Goal: Task Accomplishment & Management: Manage account settings

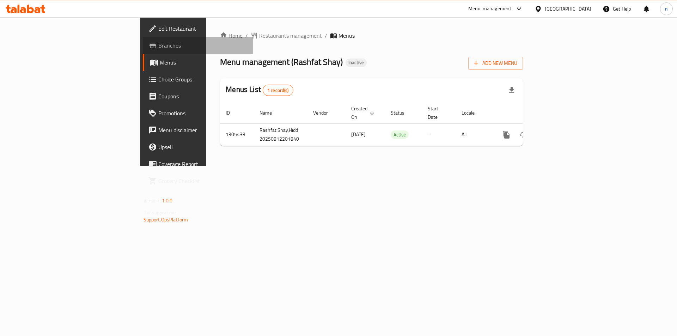
click at [158, 49] on span "Branches" at bounding box center [202, 45] width 89 height 8
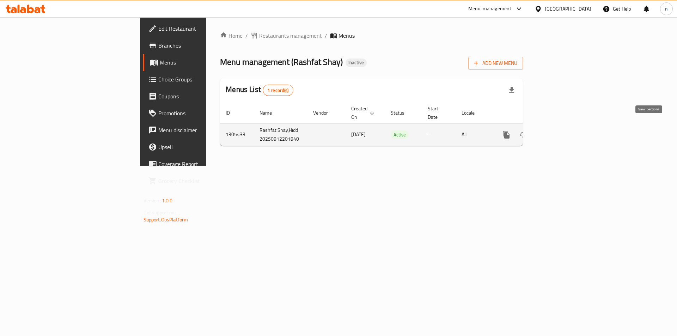
click at [562, 131] on icon "enhanced table" at bounding box center [557, 135] width 8 height 8
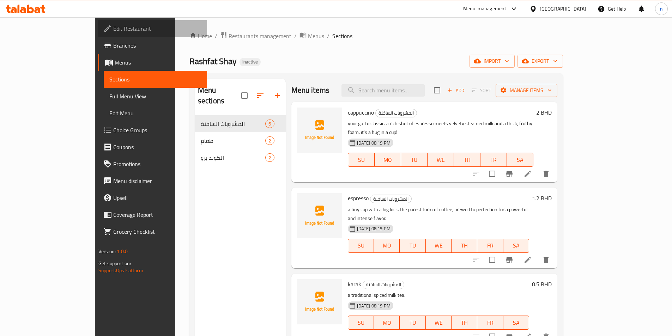
click at [113, 33] on span "Edit Restaurant" at bounding box center [157, 28] width 88 height 8
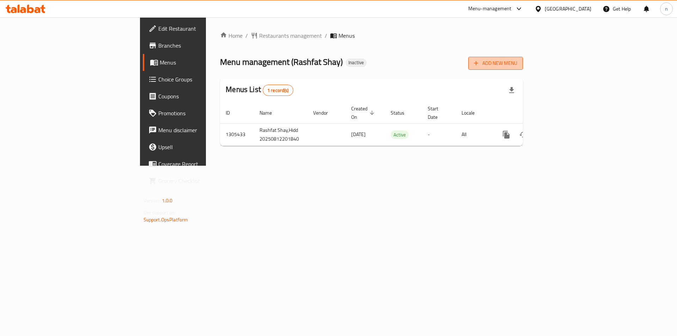
click at [518, 67] on span "Add New Menu" at bounding box center [495, 63] width 43 height 9
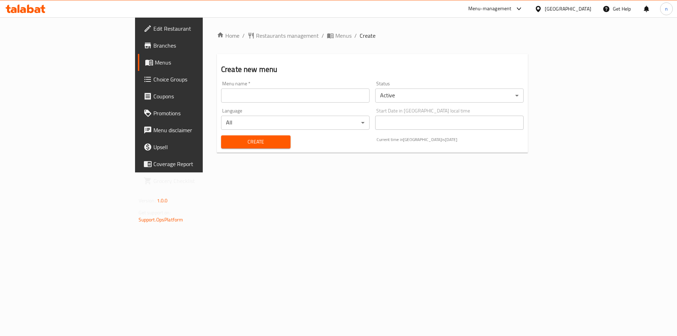
click at [221, 94] on input "text" at bounding box center [295, 96] width 149 height 14
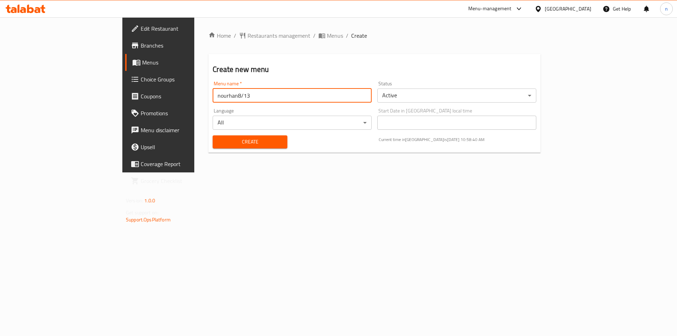
type input "nourhan8/13"
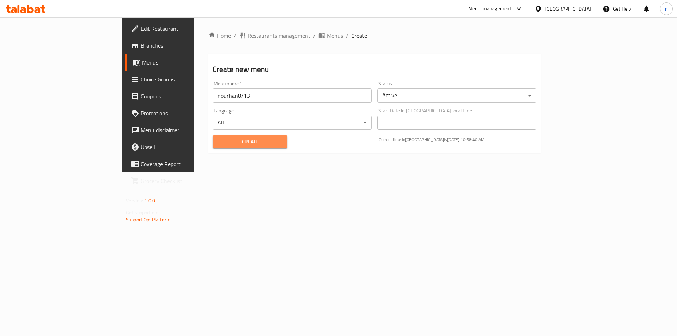
click at [218, 140] on span "Create" at bounding box center [249, 142] width 63 height 9
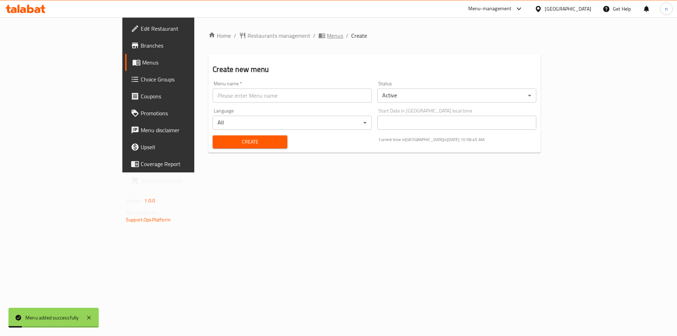
click at [327, 36] on span "Menus" at bounding box center [335, 35] width 16 height 8
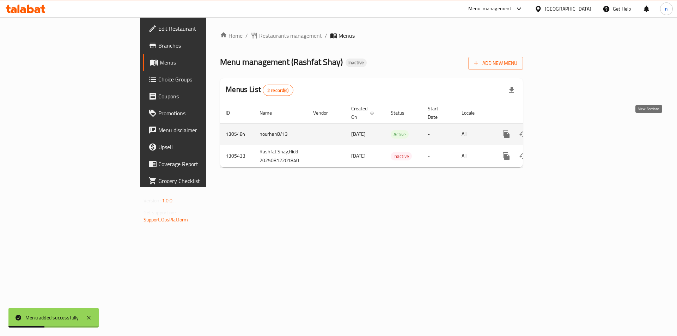
click at [562, 130] on icon "enhanced table" at bounding box center [557, 134] width 8 height 8
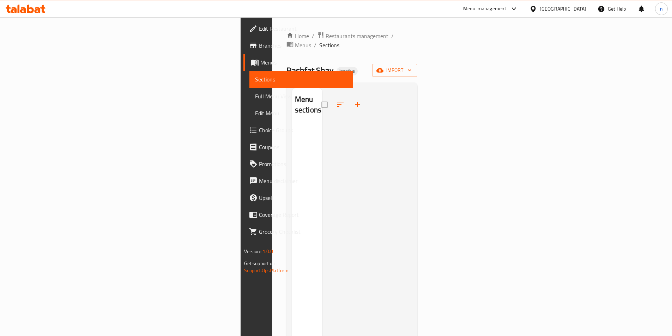
click at [412, 97] on div at bounding box center [367, 256] width 90 height 336
click at [412, 66] on span "import" at bounding box center [395, 70] width 34 height 9
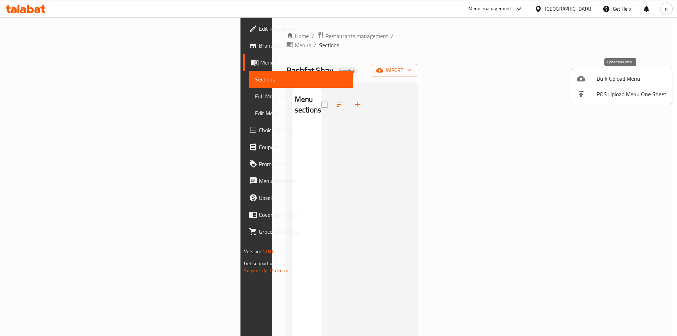
click at [604, 80] on span "Bulk Upload Menu" at bounding box center [632, 78] width 70 height 8
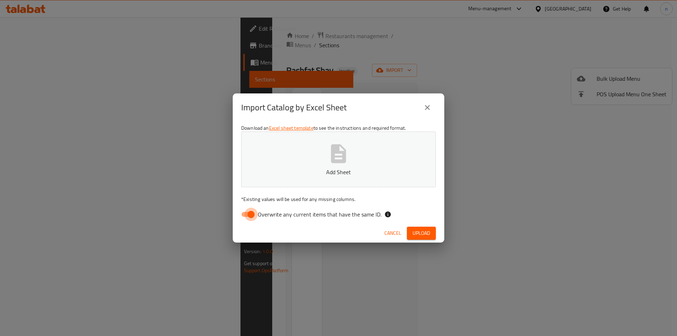
drag, startPoint x: 246, startPoint y: 217, endPoint x: 247, endPoint y: 210, distance: 6.9
click at [247, 215] on input "Overwrite any current items that have the same ID." at bounding box center [251, 214] width 40 height 13
checkbox input "false"
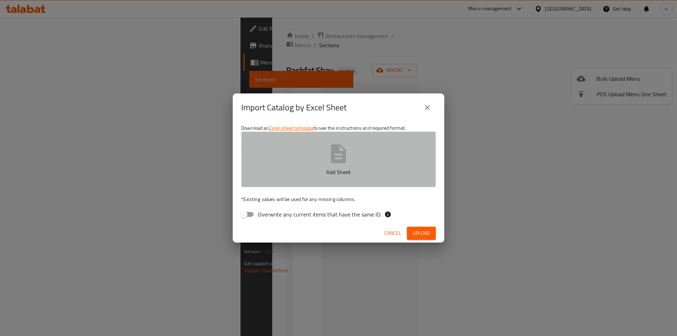
click at [298, 170] on p "Add Sheet" at bounding box center [338, 172] width 173 height 8
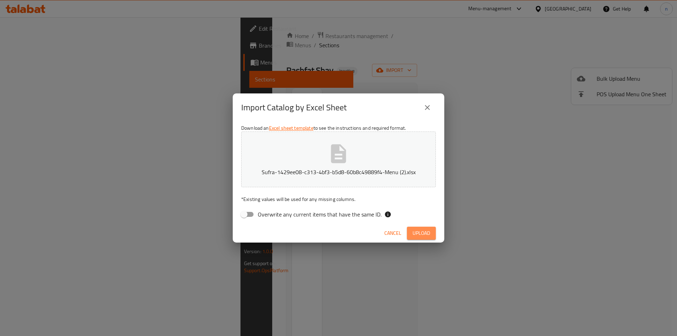
click at [412, 230] on button "Upload" at bounding box center [421, 233] width 29 height 13
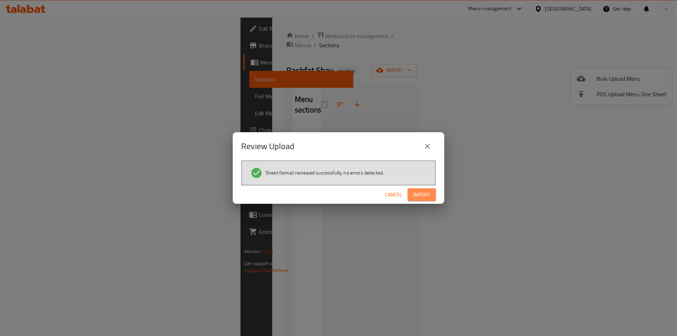
click at [427, 194] on span "Import" at bounding box center [422, 195] width 17 height 9
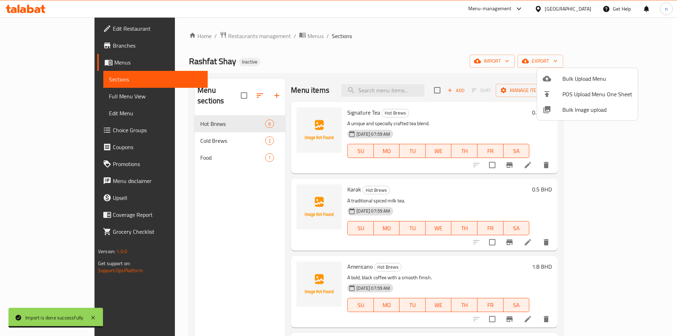
click at [345, 54] on div at bounding box center [338, 168] width 677 height 336
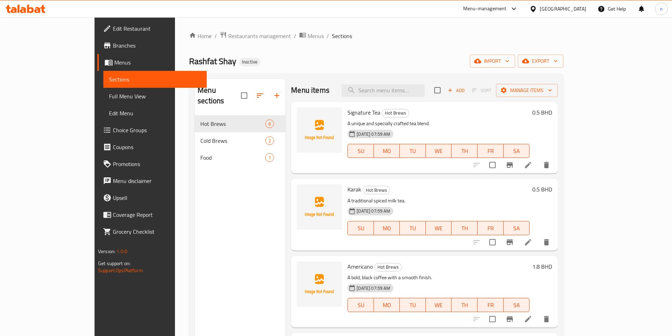
click at [103, 101] on link "Full Menu View" at bounding box center [154, 96] width 103 height 17
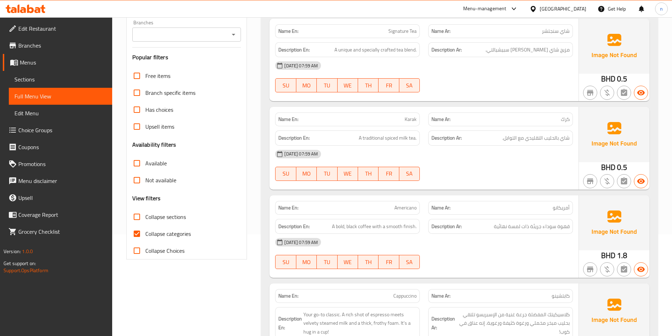
scroll to position [106, 0]
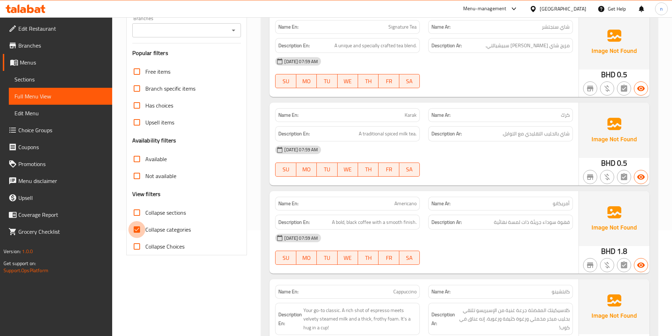
click at [139, 227] on input "Collapse categories" at bounding box center [136, 229] width 17 height 17
checkbox input "false"
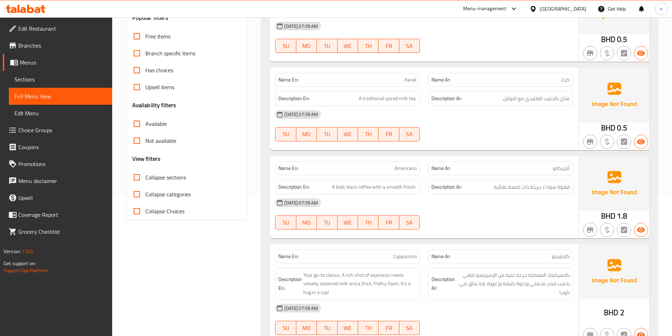
scroll to position [176, 0]
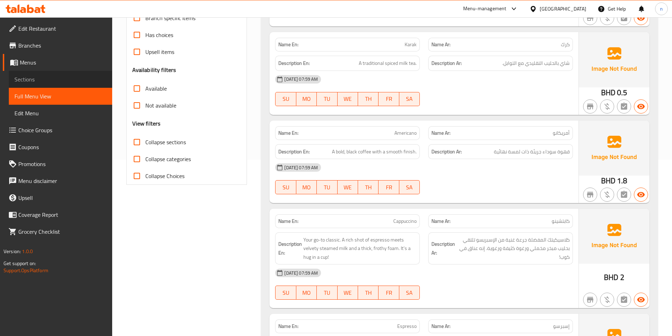
click at [51, 81] on span "Sections" at bounding box center [60, 79] width 92 height 8
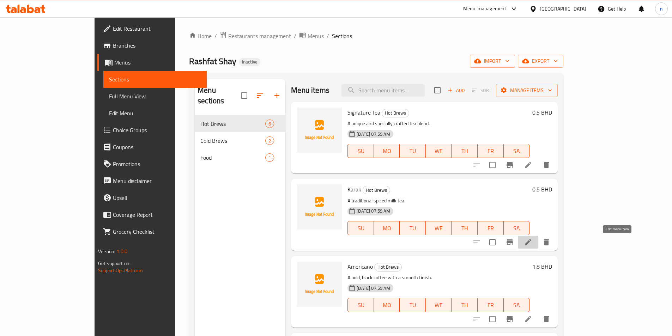
click at [532, 241] on icon at bounding box center [528, 242] width 8 height 8
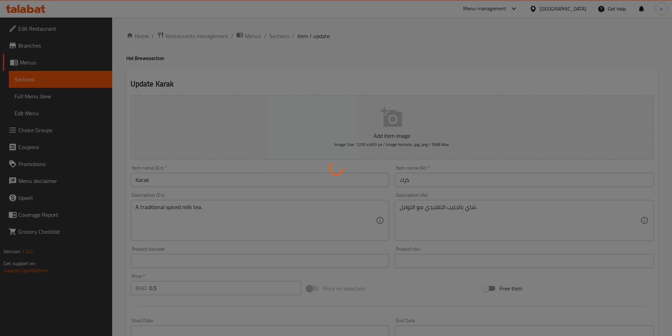
click at [190, 207] on div at bounding box center [336, 168] width 672 height 336
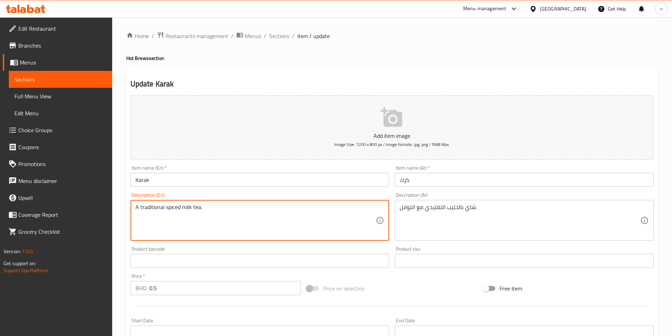
drag, startPoint x: 209, startPoint y: 209, endPoint x: 134, endPoint y: 217, distance: 75.2
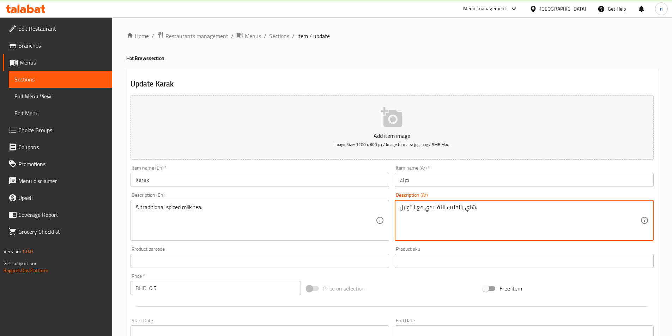
click at [420, 208] on textarea "شاي بالحليب التقليدي مع التوابل." at bounding box center [520, 221] width 241 height 34
paste textarea "لحليب المتبل الت"
click at [401, 209] on textarea "شاي الحليب المتبل الت" at bounding box center [520, 221] width 241 height 34
click at [423, 210] on textarea "شاي الحليب المتبل الت" at bounding box center [520, 221] width 241 height 34
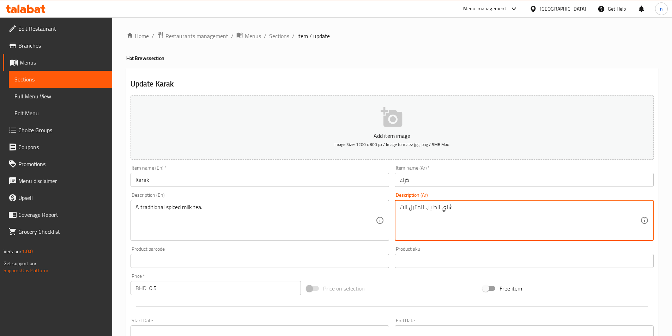
click at [423, 210] on textarea "شاي الحليب المتبل الت" at bounding box center [520, 221] width 241 height 34
click at [524, 211] on textarea "شاي الحليب المتبل الت" at bounding box center [520, 221] width 241 height 34
click at [571, 207] on textarea "شاي الحليب المتبل الت" at bounding box center [520, 221] width 241 height 34
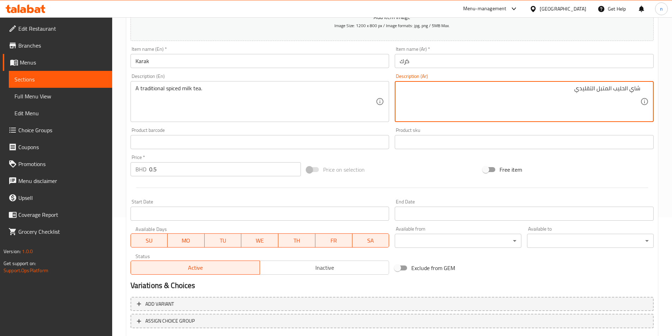
scroll to position [162, 0]
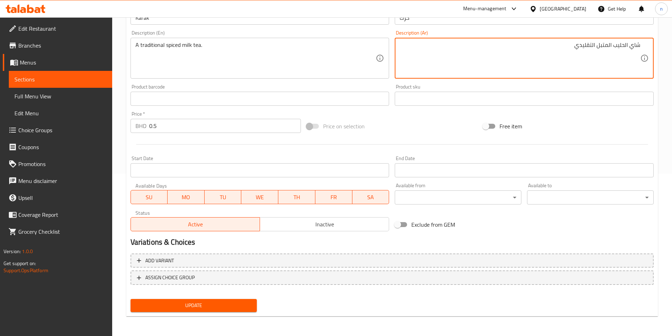
type textarea "شاي الحليب المتبل التقليدي"
click at [231, 298] on div "Update" at bounding box center [194, 305] width 132 height 19
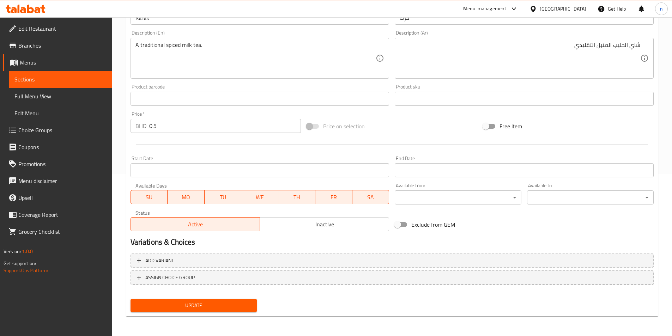
click at [229, 304] on span "Update" at bounding box center [193, 305] width 115 height 9
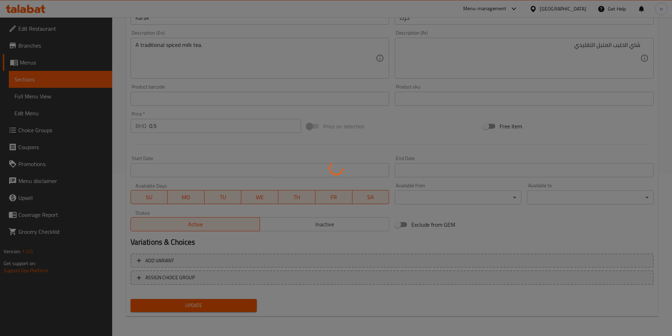
click at [58, 94] on div at bounding box center [336, 168] width 672 height 336
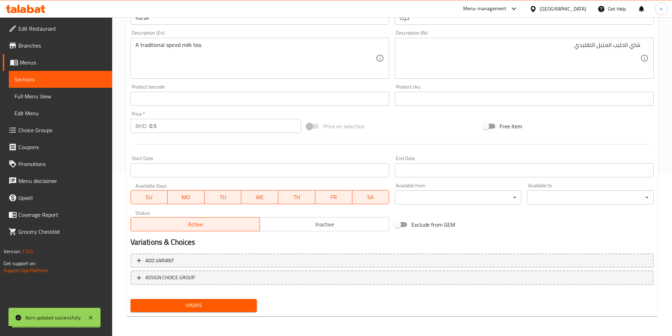
click at [58, 95] on span "Full Menu View" at bounding box center [60, 96] width 92 height 8
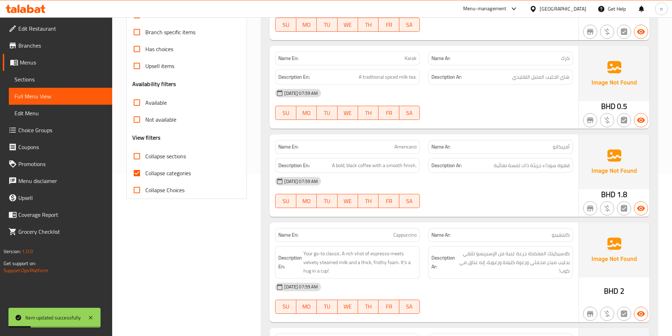
click at [139, 171] on input "Collapse categories" at bounding box center [136, 173] width 17 height 17
checkbox input "false"
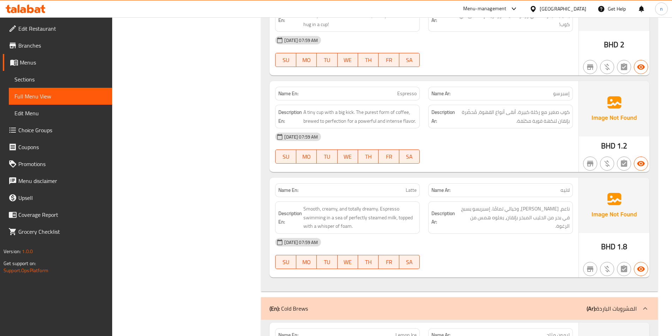
scroll to position [445, 0]
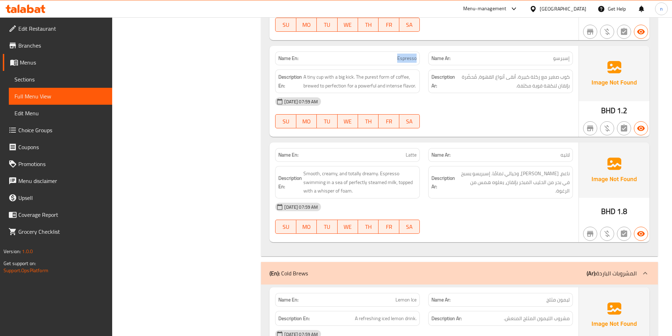
drag, startPoint x: 396, startPoint y: 57, endPoint x: 416, endPoint y: 61, distance: 21.0
click at [416, 61] on p "Name En: Espresso" at bounding box center [347, 58] width 138 height 7
copy span "Espresso"
click at [53, 75] on span "Sections" at bounding box center [60, 79] width 92 height 8
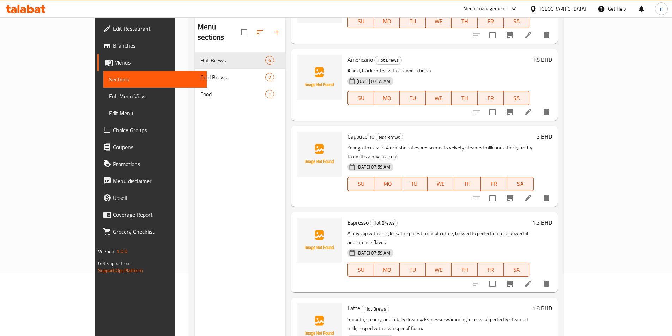
scroll to position [144, 0]
click at [532, 279] on icon at bounding box center [528, 283] width 8 height 8
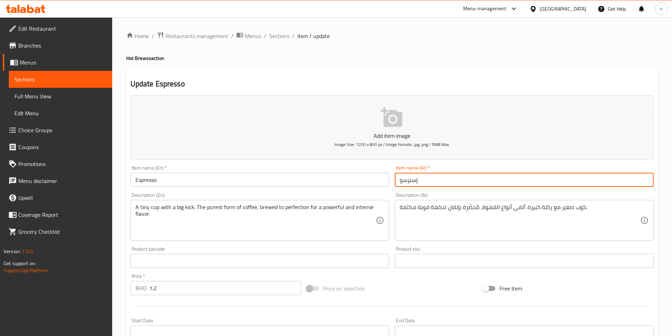
drag, startPoint x: 400, startPoint y: 181, endPoint x: 433, endPoint y: 178, distance: 33.3
click at [433, 178] on input "إسبرسو" at bounding box center [524, 180] width 259 height 14
paste input "وت إسبري"
click at [432, 182] on input "شوت إسبريسو" at bounding box center [524, 180] width 259 height 14
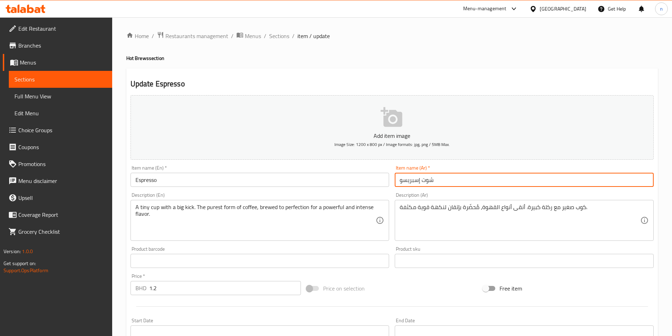
click at [426, 179] on input "شوت إسبريسو" at bounding box center [524, 180] width 259 height 14
click at [429, 180] on input "شوت إسبريسو" at bounding box center [524, 180] width 259 height 14
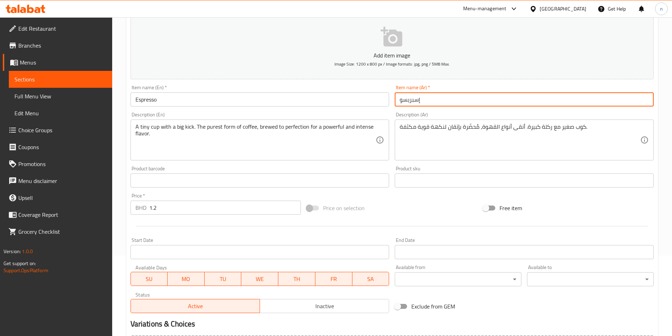
scroll to position [162, 0]
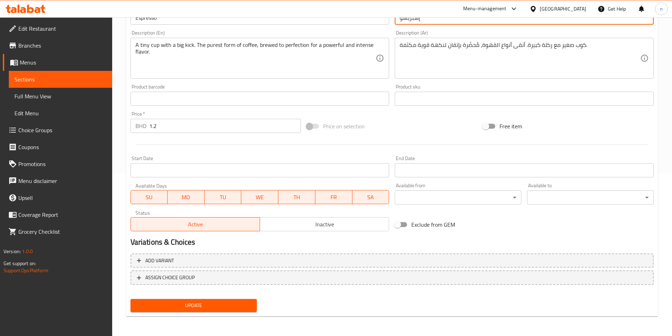
type input "إسبريسو"
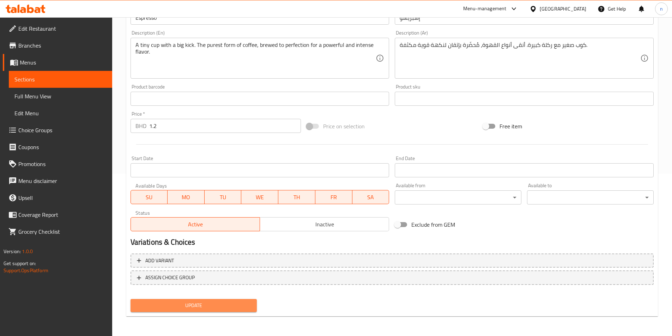
click at [208, 305] on span "Update" at bounding box center [193, 305] width 115 height 9
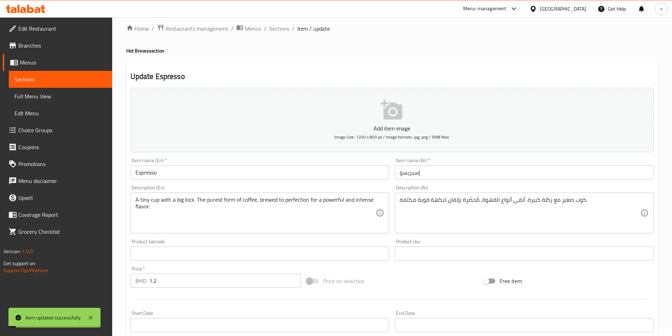
scroll to position [0, 0]
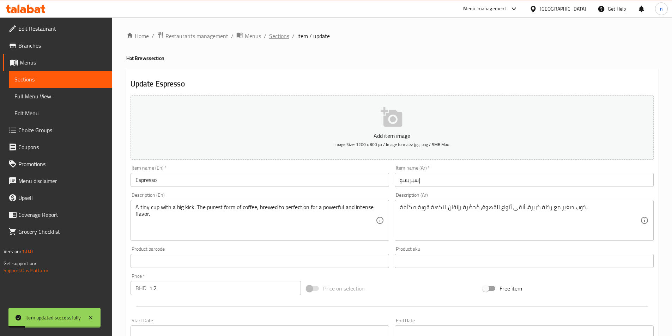
click at [279, 37] on span "Sections" at bounding box center [279, 36] width 20 height 8
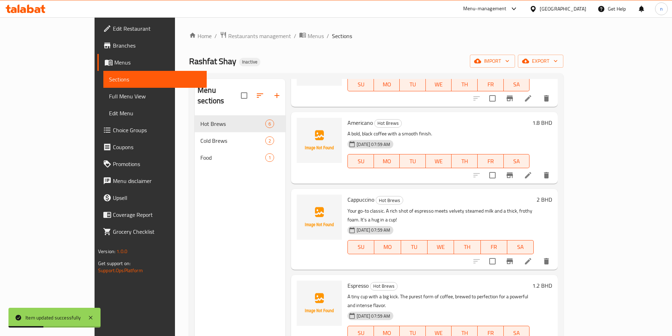
scroll to position [99, 0]
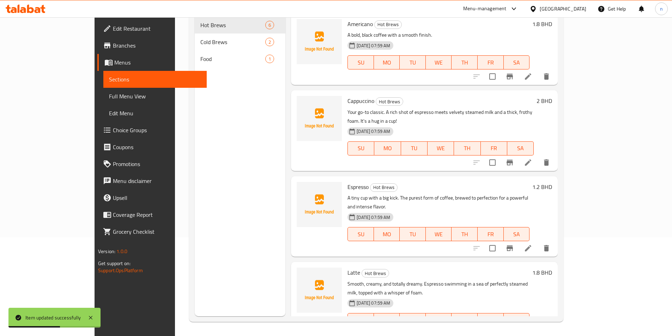
click at [532, 330] on icon at bounding box center [528, 334] width 8 height 8
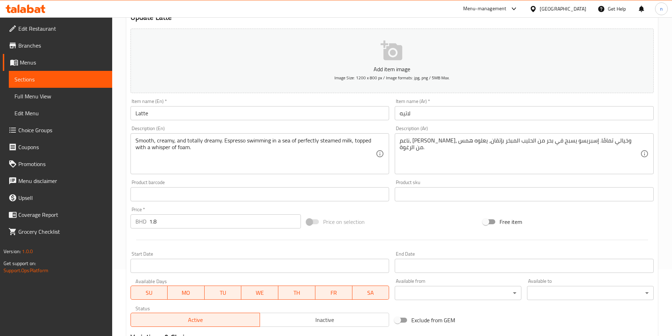
scroll to position [162, 0]
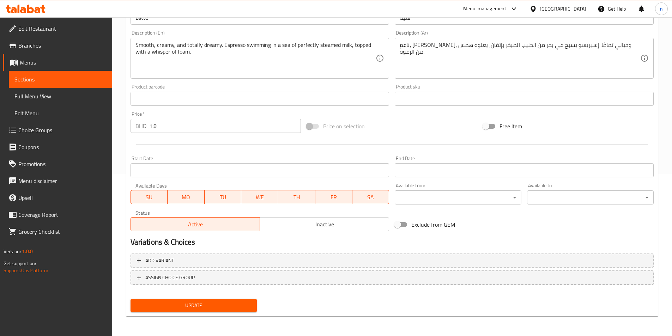
drag, startPoint x: 220, startPoint y: 312, endPoint x: 237, endPoint y: 274, distance: 41.1
click at [221, 311] on button "Update" at bounding box center [194, 305] width 127 height 13
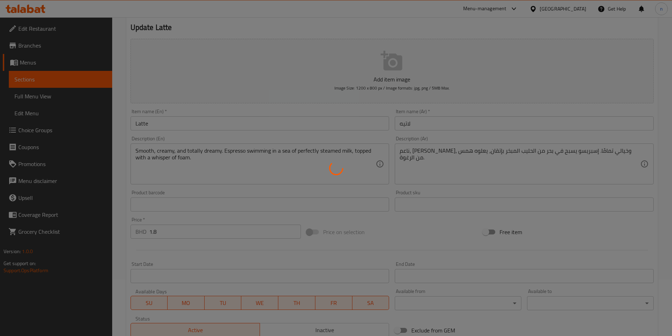
scroll to position [0, 0]
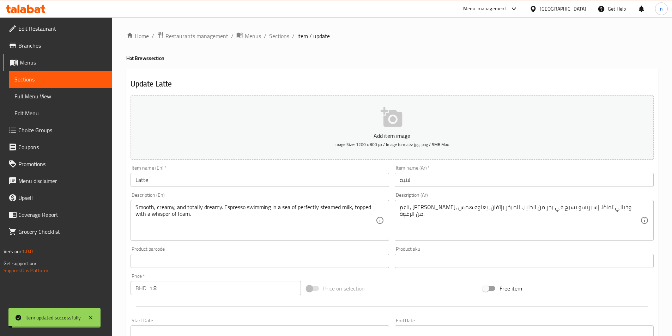
click at [278, 36] on span "Sections" at bounding box center [279, 36] width 20 height 8
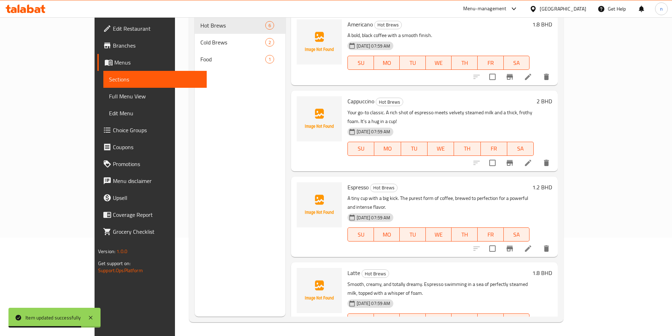
scroll to position [99, 0]
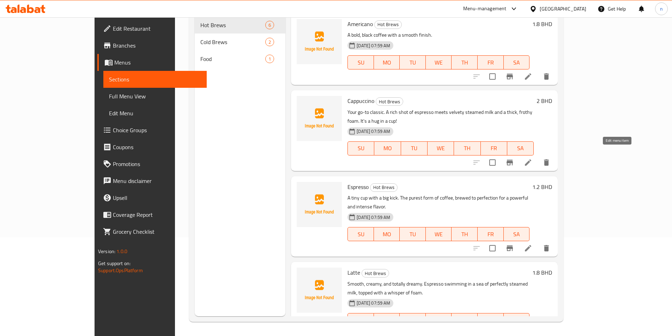
click at [532, 158] on icon at bounding box center [528, 162] width 8 height 8
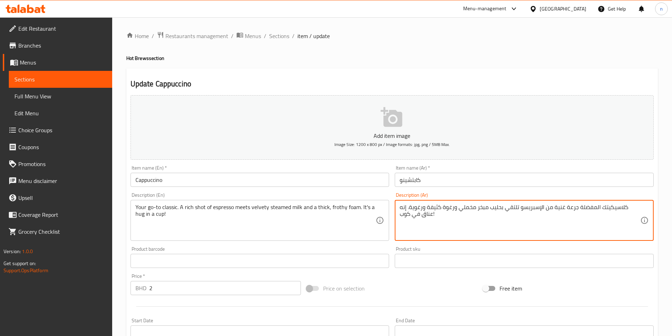
click at [585, 207] on textarea "كلاسيكيتك المفضلة جرعة غنية من الإسبريسو تلتقي بحليب مبخر مخملي ورغوة كثيفة ورغ…" at bounding box center [520, 221] width 241 height 34
paste textarea "وت"
click at [575, 211] on textarea "كلاسيكيتك المفضلة شوت غنية من الإسبريسو تلتقي بحليب مبخر مخملي ورغوة كثيفة ورغو…" at bounding box center [520, 221] width 241 height 34
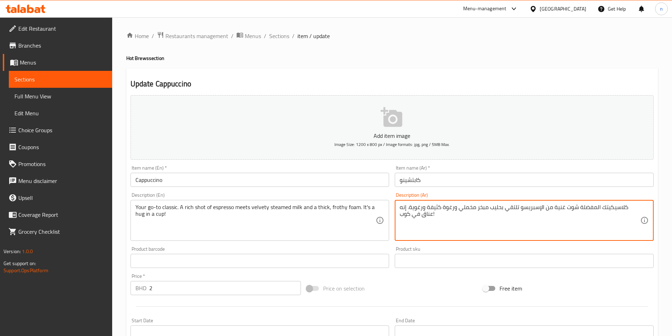
click at [575, 211] on textarea "كلاسيكيتك المفضلة شوت غنية من الإسبريسو تلتقي بحليب مبخر مخملي ورغوة كثيفة ورغو…" at bounding box center [520, 221] width 241 height 34
click at [567, 228] on textarea "كلاسيكيتك المفضلة شوت غنية من الإسبريسو تلتقي بحليب مبخر مخملي ورغوة كثيفة ورغو…" at bounding box center [520, 221] width 241 height 34
click at [569, 209] on textarea "كلاسيكيتك المفضلة شوت غنية من الإسبريسو تلتقي بحليب مبخر مخملي ورغوة كثيفة ورغو…" at bounding box center [520, 221] width 241 height 34
click at [566, 207] on textarea "كلاسيكيتك المفضلة شوت غنية من الإسبريسو تلتقي بحليب مبخر مخملي ورغوة كثيفة ورغو…" at bounding box center [520, 221] width 241 height 34
click at [567, 207] on textarea "كلاسيكيتك المفضلة شوت غنية من الإسبريسو تلتقي بحليب مبخر مخملي ورغوة كثيفة ورغو…" at bounding box center [520, 221] width 241 height 34
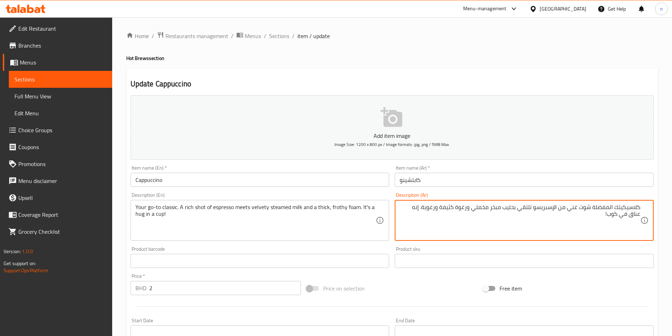
click at [592, 208] on textarea "كلاسيكيتك المفضلة شوت غني من الإسبريسو تلتقي بحليب مبخر مخملي ورغوة كثيفة ورغوي…" at bounding box center [520, 221] width 241 height 34
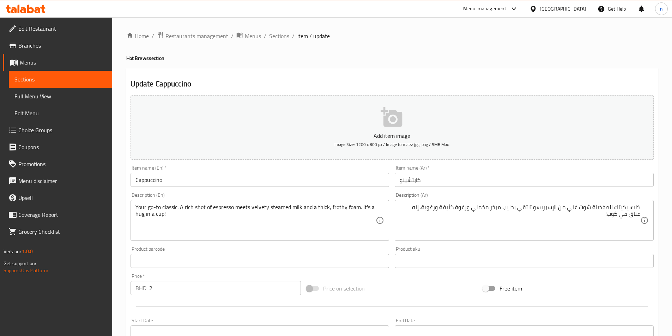
click at [592, 207] on textarea "كلاسيكيتك المفضلة شوت غني من الإسبريسو تلتقي بحليب مبخر مخملي ورغوة كثيفة ورغوي…" at bounding box center [520, 221] width 241 height 34
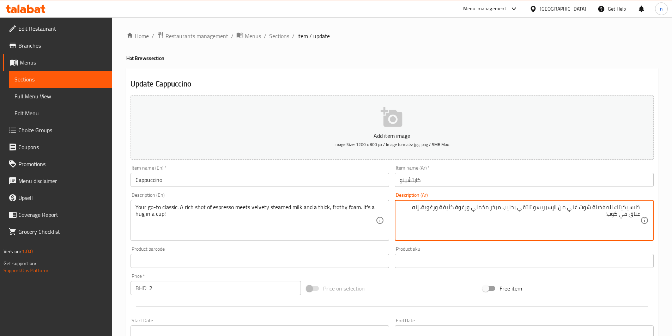
click at [591, 207] on textarea "كلاسيكيتك المفضلة شوت غني من الإسبريسو تلتقي بحليب مبخر مخملي ورغوة كثيفة ورغوي…" at bounding box center [520, 221] width 241 height 34
type textarea "كلاسيكيتك المفضلة .شوت غني من الإسبريسو تلتقي بحليب مبخر مخملي ورغوة كثيفة ورغو…"
click at [641, 209] on div "كلاسيكيتك المفضلة .شوت غني من الإسبريسو تلتقي بحليب مبخر مخملي ورغوة كثيفة ورغو…" at bounding box center [524, 220] width 259 height 41
click at [641, 207] on div "كلاسيكيتك المفضلة .شوت غني من الإسبريسو تلتقي بحليب مبخر مخملي ورغوة كثيفة ورغو…" at bounding box center [524, 220] width 259 height 41
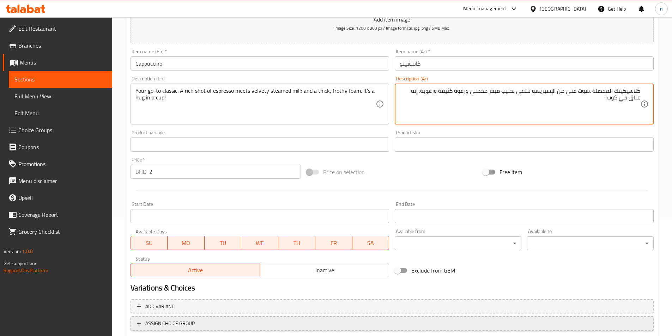
scroll to position [162, 0]
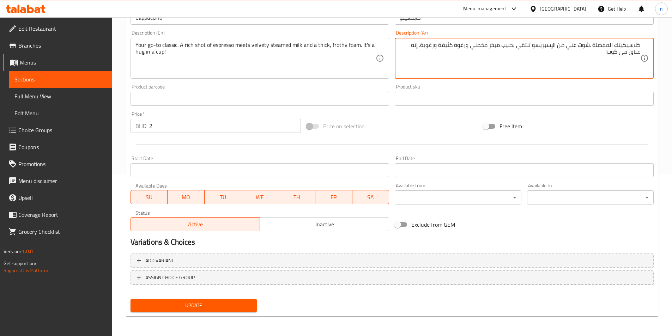
click at [231, 307] on span "Update" at bounding box center [193, 305] width 115 height 9
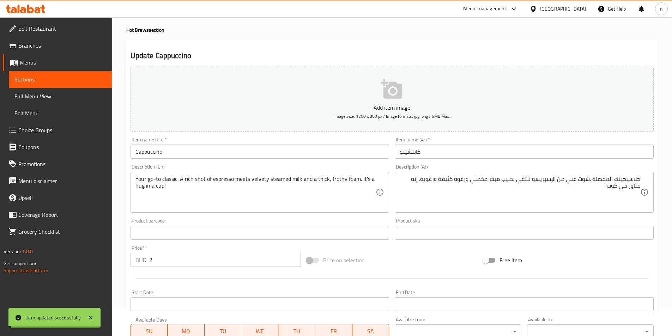
scroll to position [0, 0]
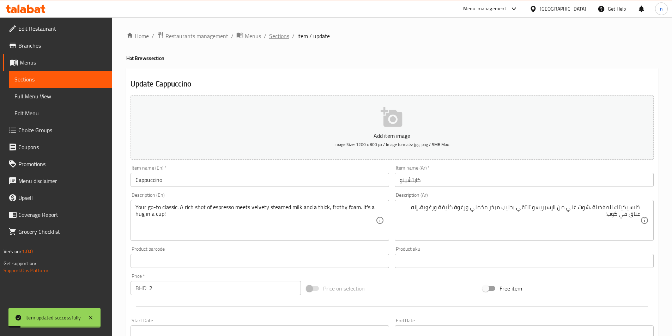
drag, startPoint x: 277, startPoint y: 35, endPoint x: 74, endPoint y: 83, distance: 208.6
click at [277, 35] on span "Sections" at bounding box center [279, 36] width 20 height 8
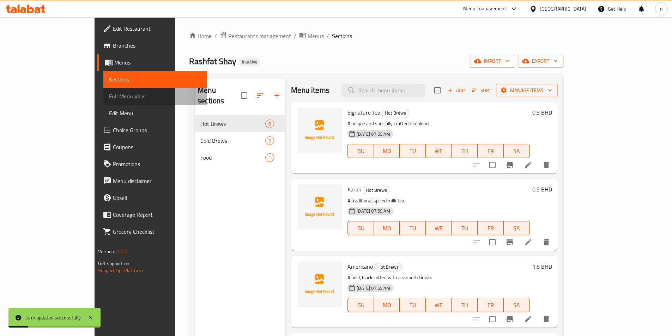
click at [109, 98] on span "Full Menu View" at bounding box center [155, 96] width 92 height 8
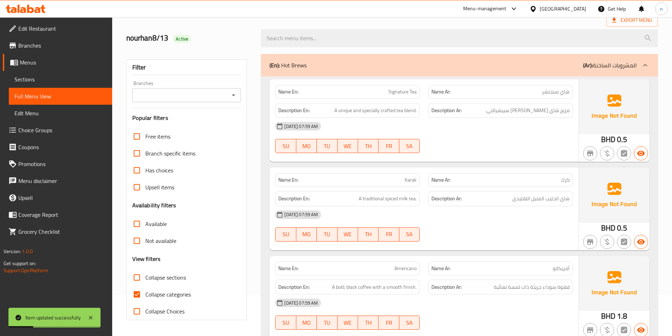
scroll to position [106, 0]
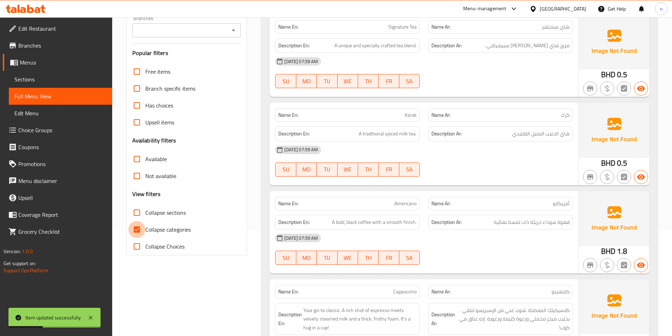
click at [135, 227] on input "Collapse categories" at bounding box center [136, 229] width 17 height 17
checkbox input "false"
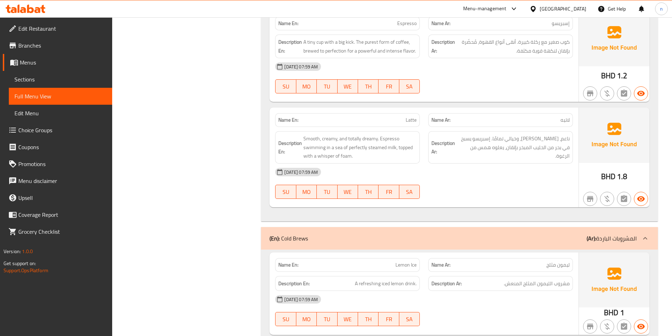
scroll to position [441, 0]
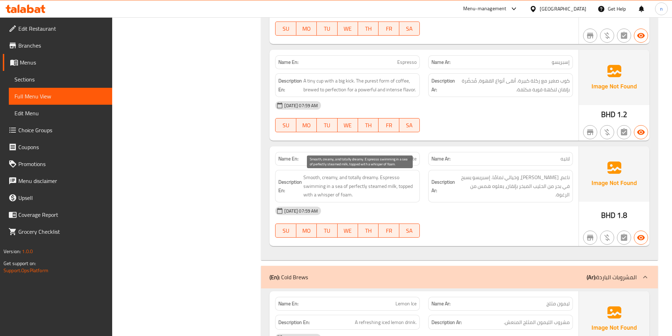
click at [353, 177] on span "Smooth, creamy, and totally dreamy. Espresso swimming in a sea of perfectly ste…" at bounding box center [359, 186] width 113 height 26
copy span "totally"
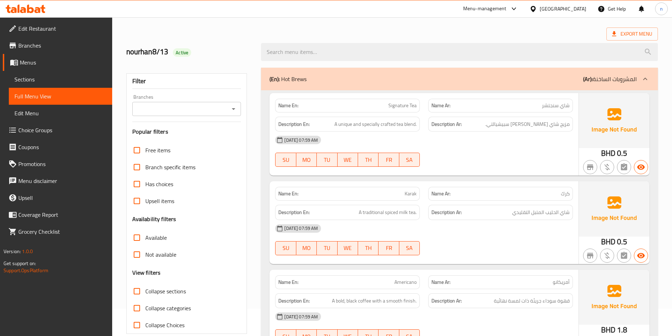
scroll to position [0, 0]
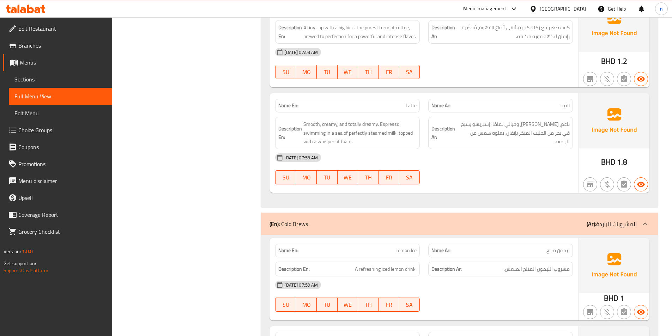
click at [447, 170] on div "13-08-2025 07:59 AM SU MO TU WE TH FR SA" at bounding box center [424, 169] width 306 height 40
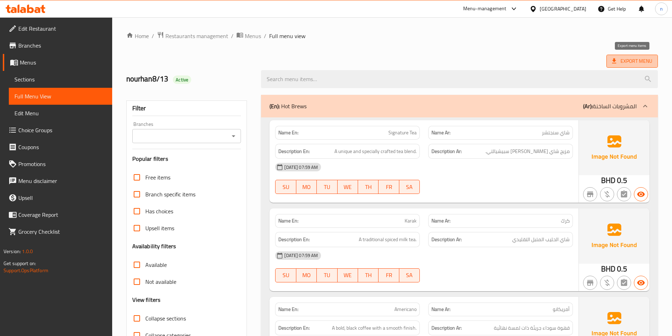
click at [620, 61] on span "Export Menu" at bounding box center [632, 61] width 40 height 9
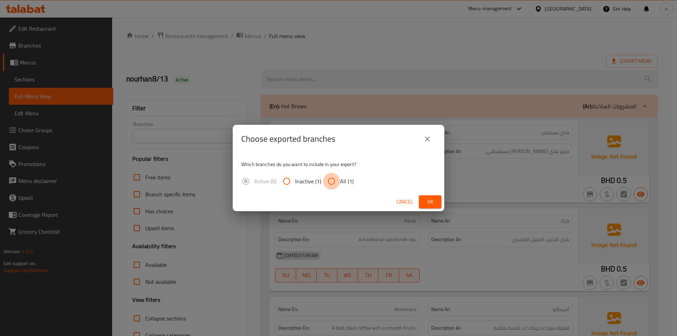
click at [332, 180] on input "All (1)" at bounding box center [331, 181] width 17 height 17
radio input "true"
click at [439, 205] on button "Ok" at bounding box center [430, 201] width 23 height 13
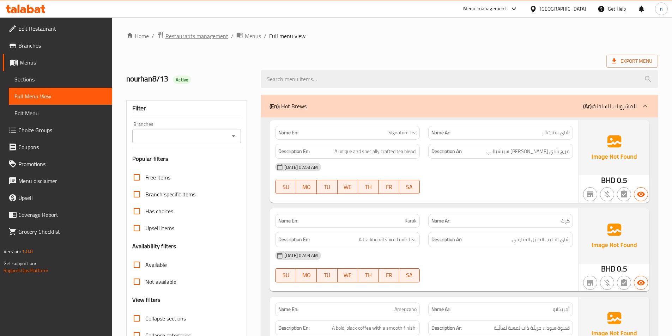
click at [179, 38] on span "Restaurants management" at bounding box center [196, 36] width 63 height 8
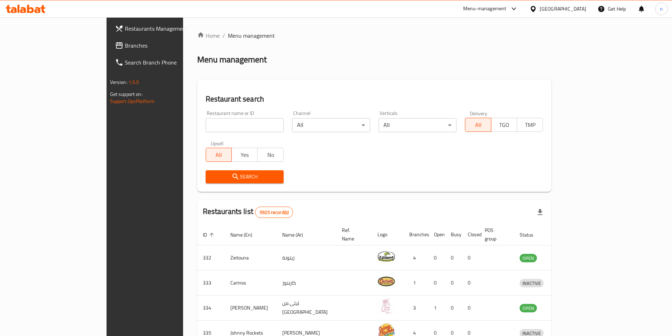
click at [125, 24] on span "Restaurants Management" at bounding box center [169, 28] width 88 height 8
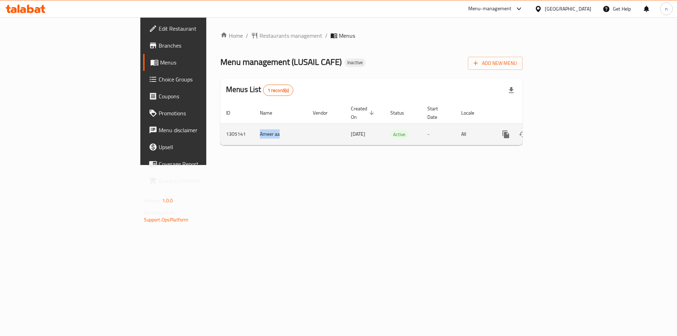
drag, startPoint x: 165, startPoint y: 126, endPoint x: 241, endPoint y: 164, distance: 84.4
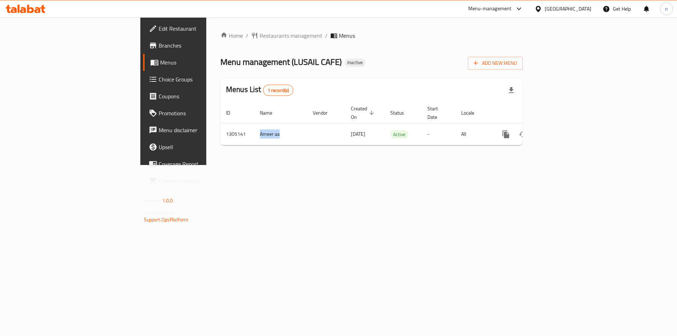
click at [230, 132] on tr "1305141 Ameer aa [DATE] Active - All" at bounding box center [396, 134] width 351 height 22
drag, startPoint x: 241, startPoint y: 164, endPoint x: 235, endPoint y: 145, distance: 19.7
click at [241, 164] on div "Home / Restaurants management / Menus Menu management ( LUSAIL CAFE ) Inactive …" at bounding box center [371, 91] width 331 height 148
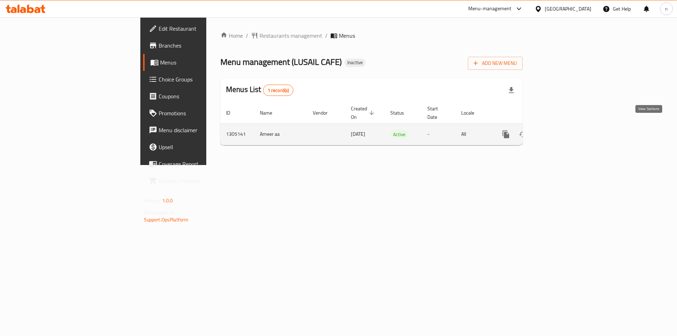
click at [561, 130] on icon "enhanced table" at bounding box center [557, 134] width 8 height 8
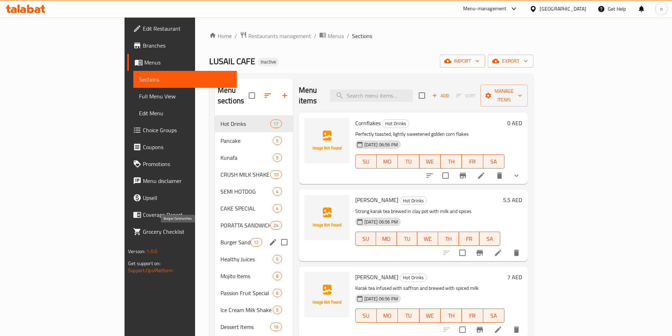
click at [221, 238] on span "Burger Sandwiches" at bounding box center [236, 242] width 30 height 8
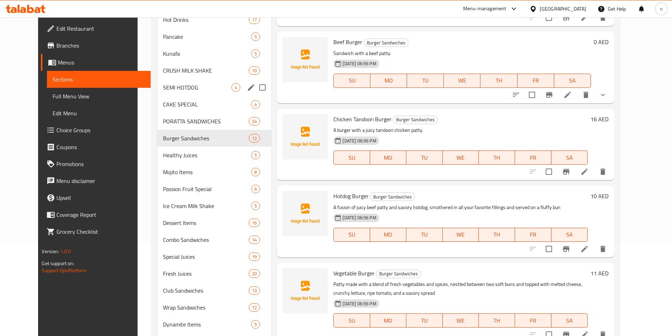
scroll to position [106, 0]
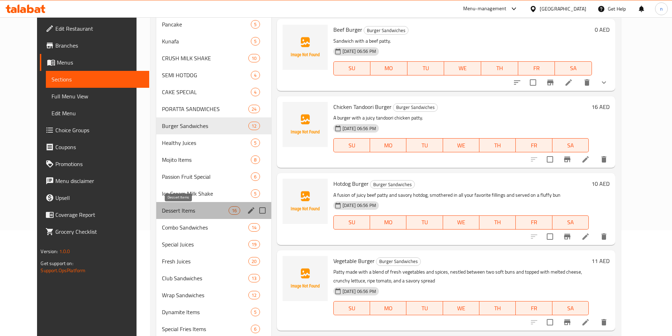
click at [187, 207] on span "Dessert Items" at bounding box center [195, 210] width 67 height 8
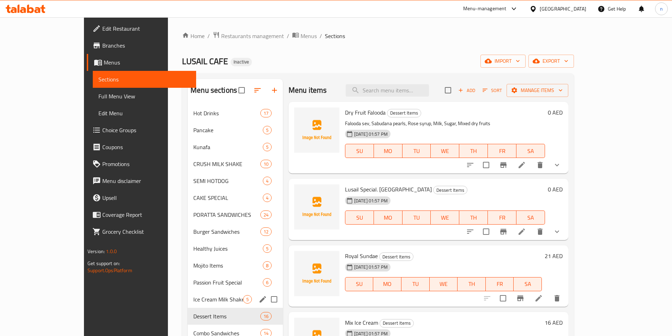
scroll to position [35, 0]
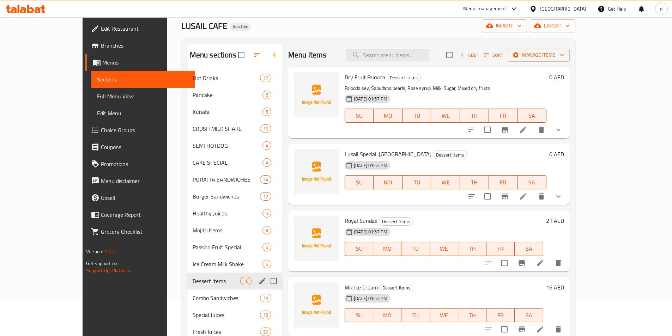
click at [187, 276] on div "Dessert Items 16" at bounding box center [235, 281] width 96 height 17
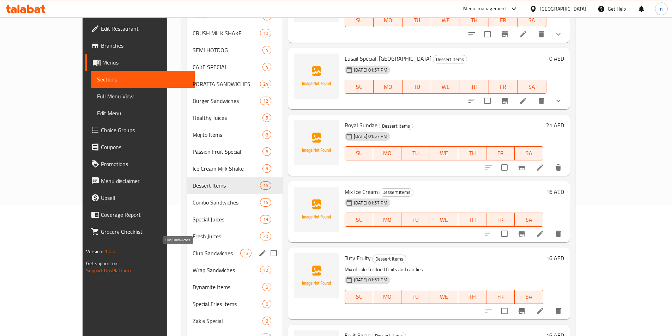
scroll to position [141, 0]
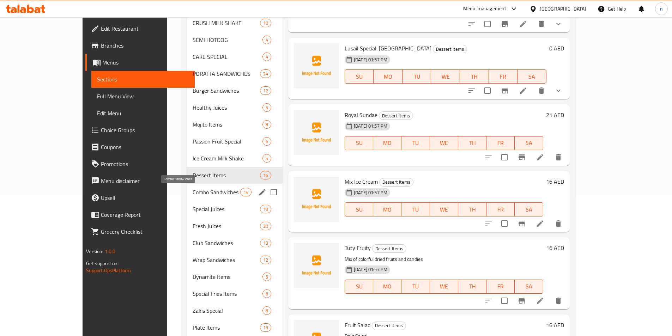
drag, startPoint x: 182, startPoint y: 195, endPoint x: 45, endPoint y: 197, distance: 136.9
click at [193, 195] on span "Combo Sandwiches" at bounding box center [217, 192] width 48 height 8
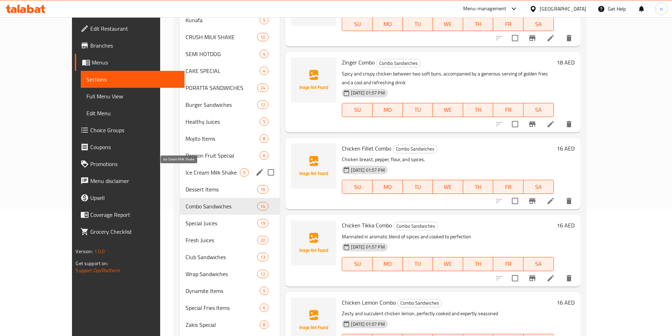
scroll to position [92, 0]
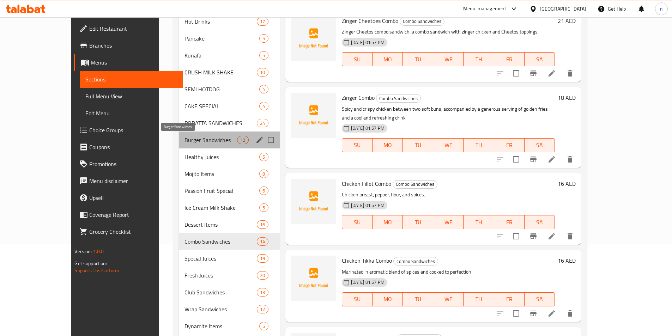
click at [185, 143] on span "Burger Sandwiches" at bounding box center [211, 140] width 53 height 8
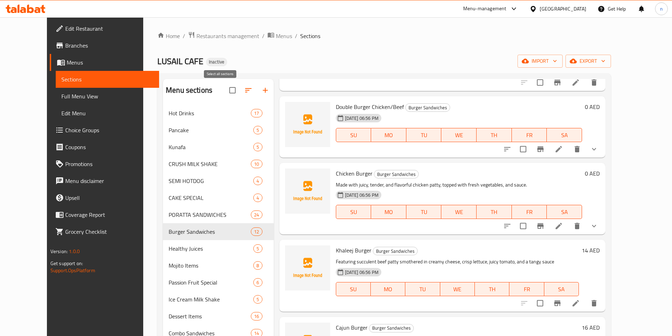
click at [225, 92] on input "checkbox" at bounding box center [232, 90] width 15 height 15
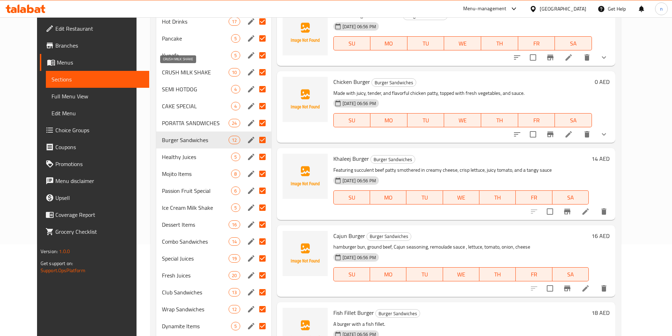
scroll to position [56, 0]
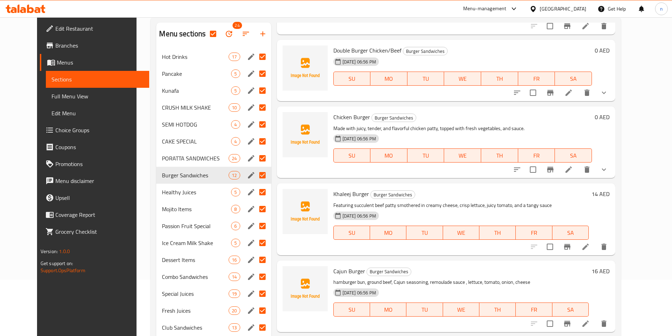
click at [217, 68] on div "Pancake 5" at bounding box center [213, 73] width 115 height 17
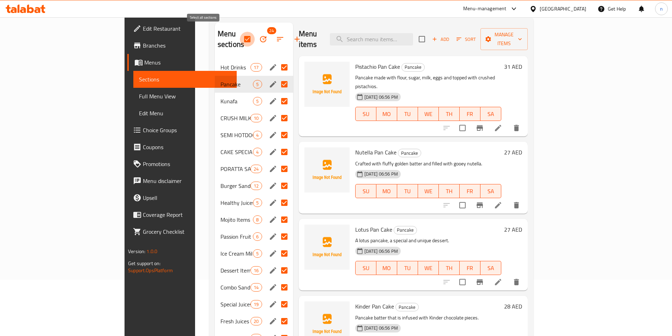
click at [240, 34] on input "checkbox" at bounding box center [247, 39] width 15 height 15
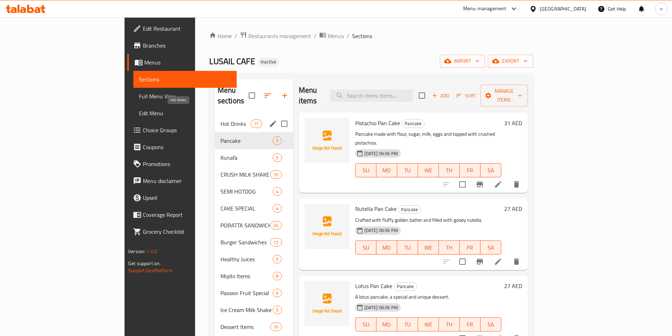
click at [221, 120] on span "Hot Drinks" at bounding box center [236, 124] width 30 height 8
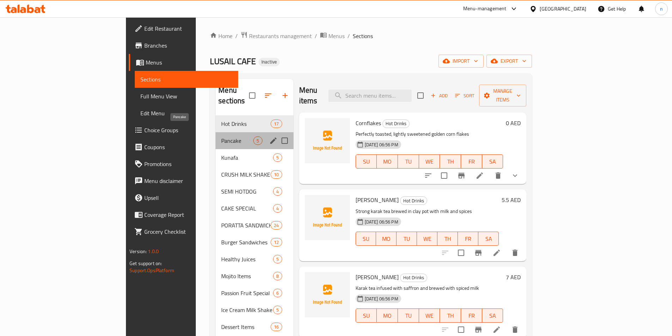
click at [221, 137] on span "Pancake" at bounding box center [237, 141] width 32 height 8
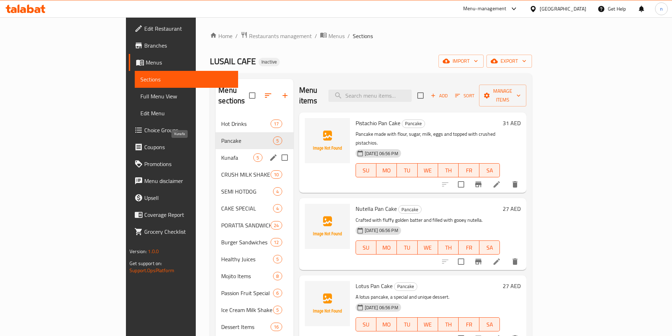
click at [221, 153] on span "Kunafa" at bounding box center [237, 157] width 32 height 8
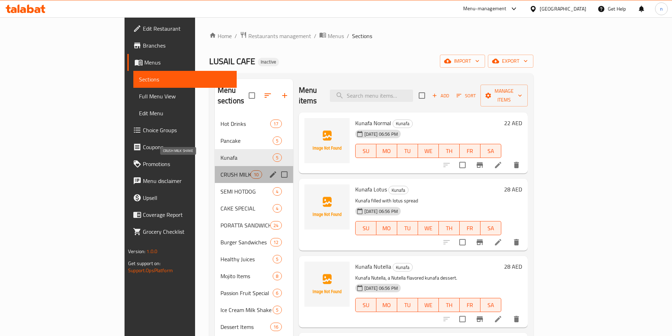
click at [221, 170] on span "CRUSH MILK SHAKE" at bounding box center [236, 174] width 30 height 8
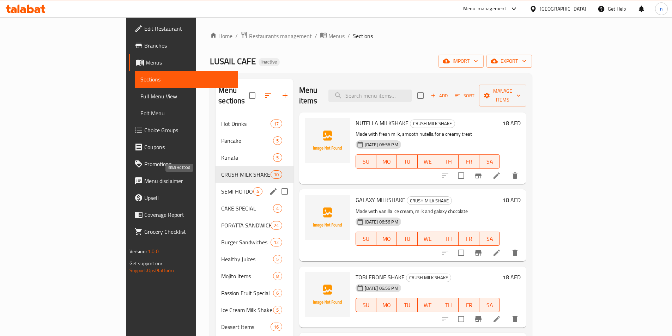
click at [221, 187] on span "SEMI HOTDOG" at bounding box center [237, 191] width 32 height 8
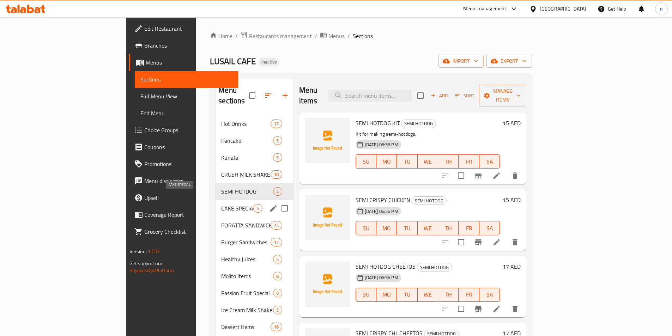
click at [221, 204] on span "CAKE SPECIAL" at bounding box center [237, 208] width 32 height 8
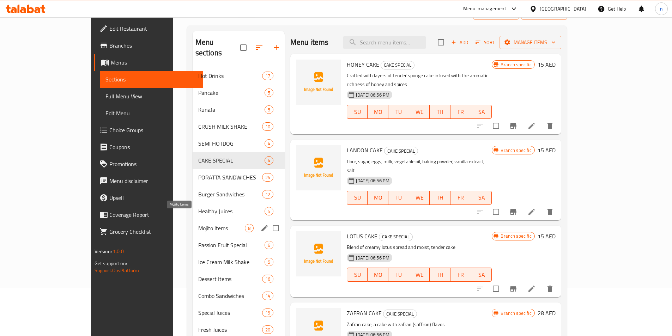
scroll to position [71, 0]
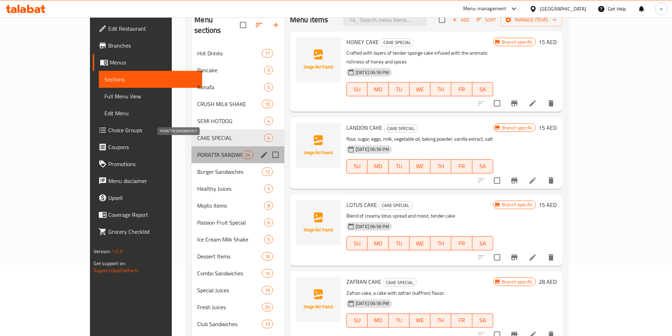
click at [197, 151] on span "PORATTA SANDWICHES" at bounding box center [219, 155] width 44 height 8
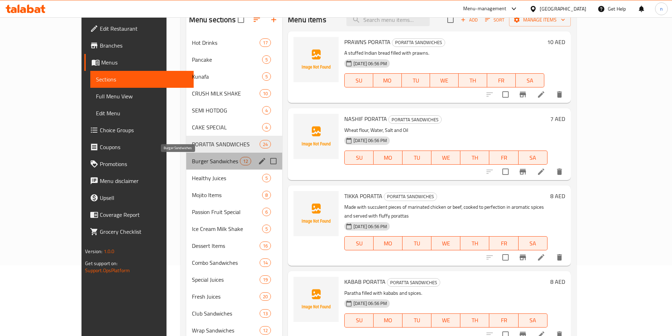
click at [192, 161] on span "Burger Sandwiches" at bounding box center [216, 161] width 48 height 8
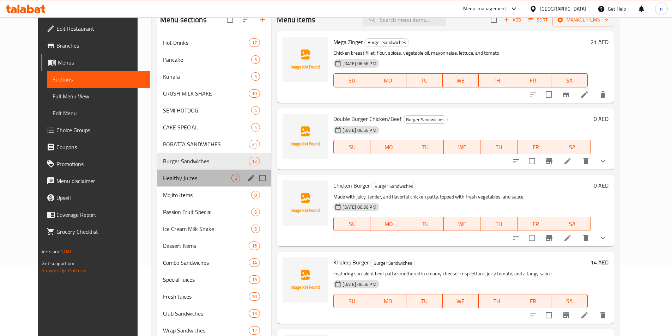
click at [171, 173] on div "Healthy Juices 5" at bounding box center [214, 178] width 114 height 17
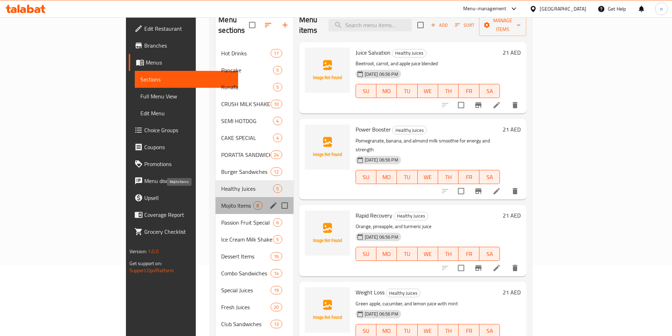
click at [221, 201] on span "Mojito Items" at bounding box center [237, 205] width 32 height 8
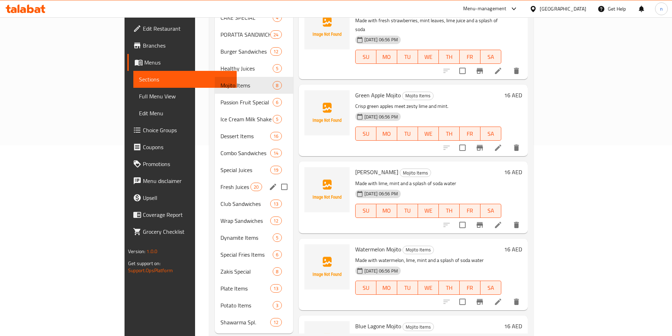
scroll to position [198, 0]
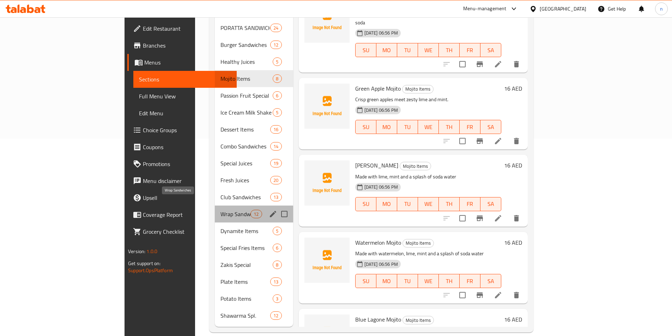
click at [221, 210] on span "Wrap Sandwiches" at bounding box center [236, 214] width 30 height 8
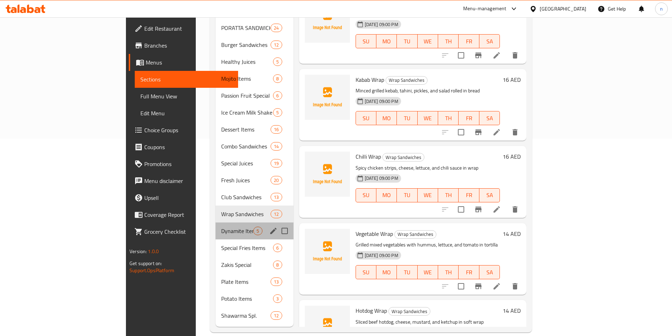
click at [216, 223] on div "Dynamite Items 5" at bounding box center [255, 231] width 78 height 17
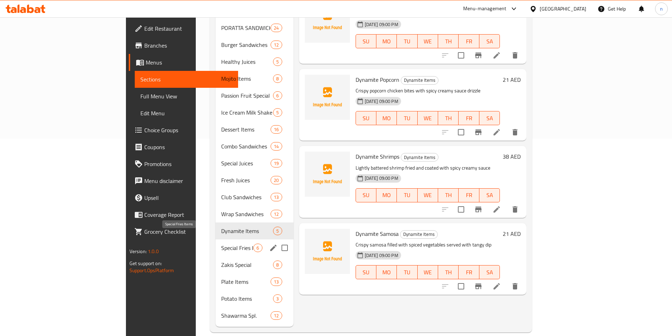
click at [221, 244] on span "Special Fries Items" at bounding box center [237, 248] width 32 height 8
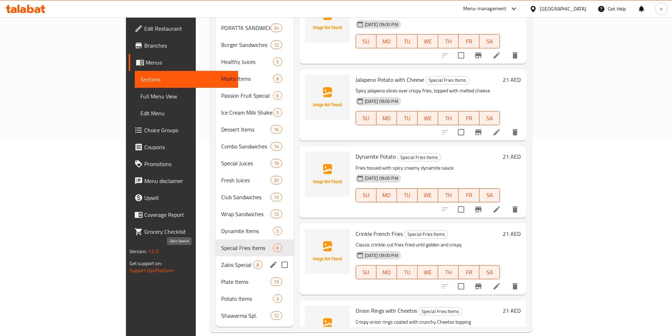
click at [221, 261] on span "Zakis Special" at bounding box center [237, 265] width 32 height 8
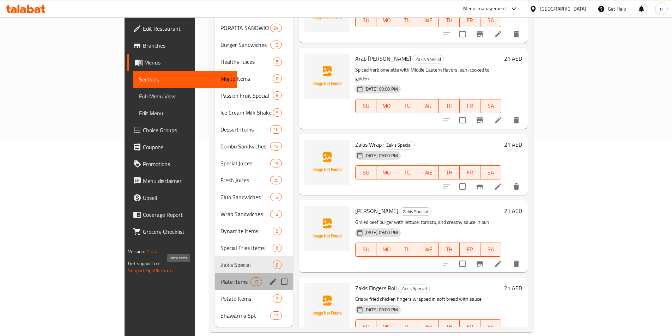
click at [221, 278] on span "Plate Items" at bounding box center [236, 282] width 30 height 8
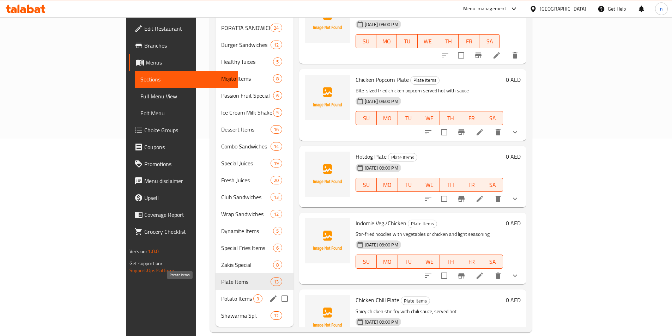
click at [221, 295] on span "Potato Items" at bounding box center [237, 299] width 32 height 8
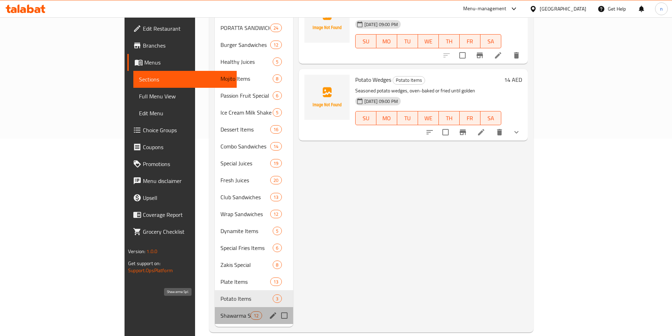
click at [221, 312] on span "Shawarma Spl." at bounding box center [236, 316] width 30 height 8
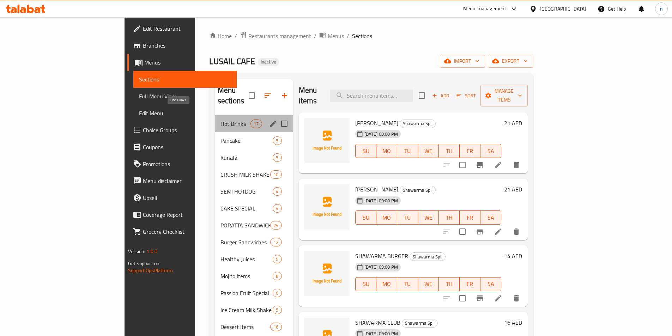
click at [221, 120] on span "Hot Drinks" at bounding box center [236, 124] width 30 height 8
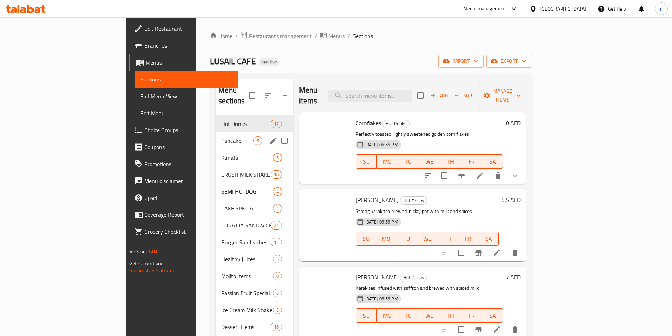
click at [216, 135] on div "Pancake 5" at bounding box center [255, 140] width 78 height 17
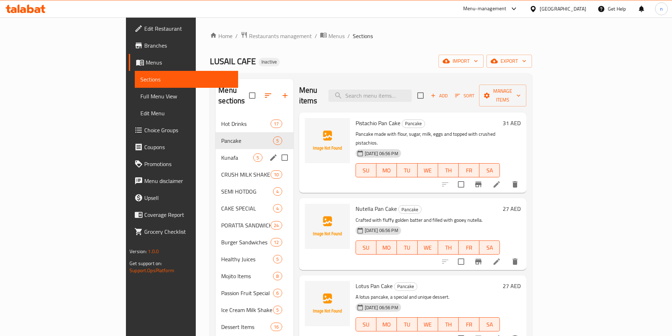
click at [216, 153] on div "Kunafa 5" at bounding box center [255, 157] width 78 height 17
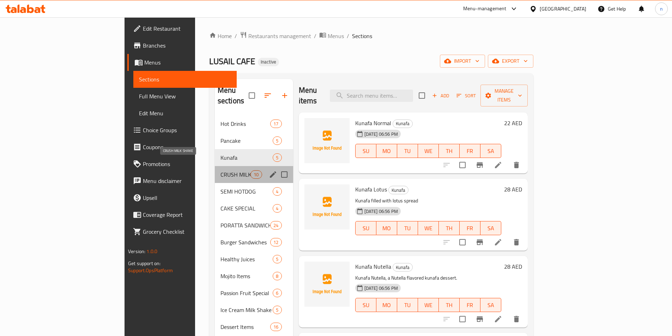
click at [221, 170] on span "CRUSH MILK SHAKE" at bounding box center [236, 174] width 30 height 8
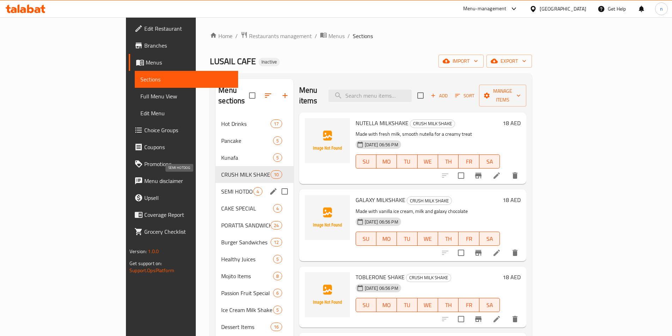
click at [221, 187] on span "SEMI HOTDOG" at bounding box center [237, 191] width 32 height 8
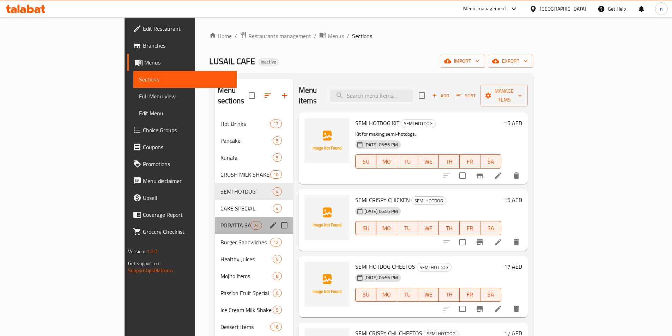
click at [215, 217] on div "PORATTA SANDWICHES 24" at bounding box center [254, 225] width 78 height 17
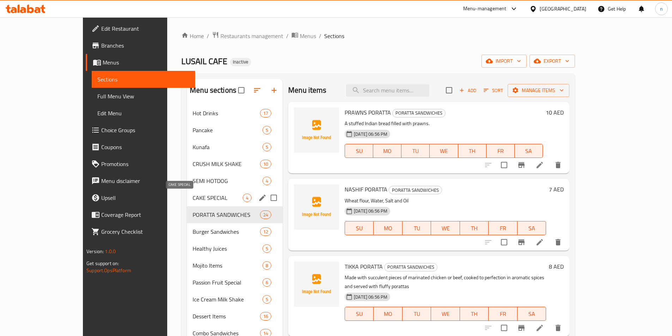
click at [193, 201] on span "CAKE SPECIAL" at bounding box center [218, 198] width 50 height 8
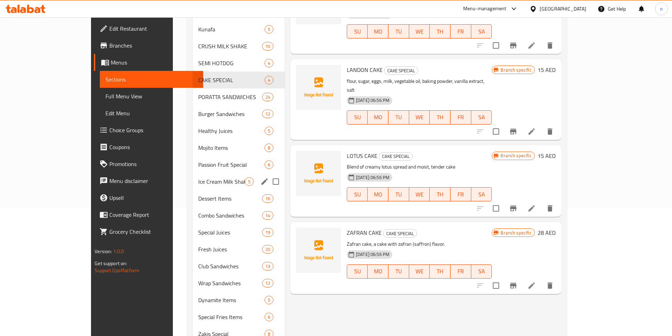
scroll to position [141, 0]
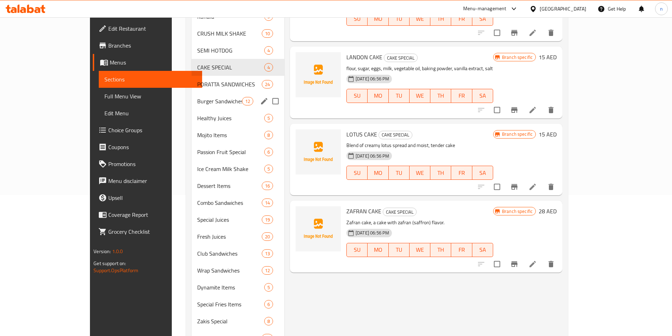
click at [192, 97] on div "Burger Sandwiches 12" at bounding box center [238, 101] width 93 height 17
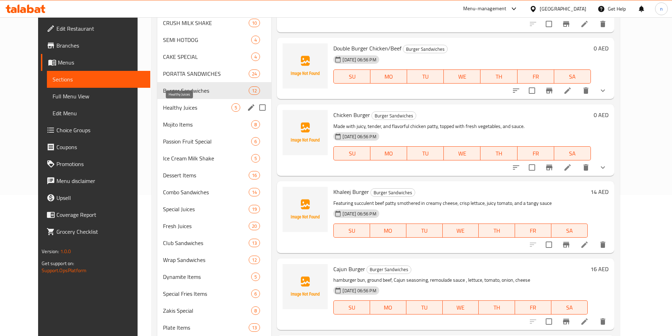
drag, startPoint x: 173, startPoint y: 111, endPoint x: 174, endPoint y: 119, distance: 7.8
click at [174, 111] on span "Healthy Juices" at bounding box center [197, 107] width 69 height 8
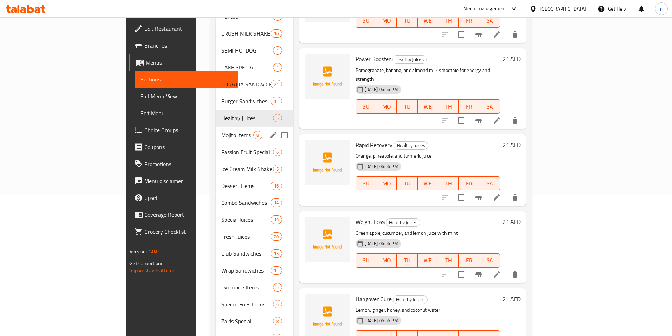
click at [221, 131] on span "Mojito Items" at bounding box center [237, 135] width 32 height 8
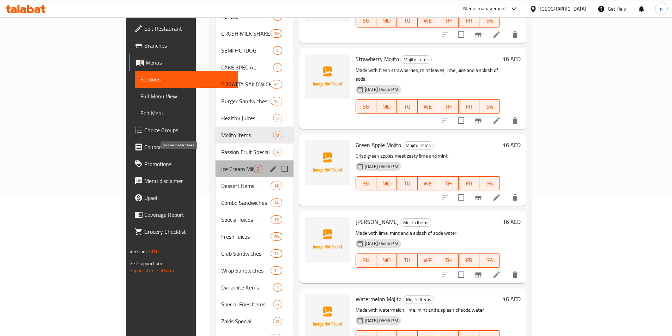
click at [221, 165] on span "Ice Cream Milk Shake" at bounding box center [237, 169] width 32 height 8
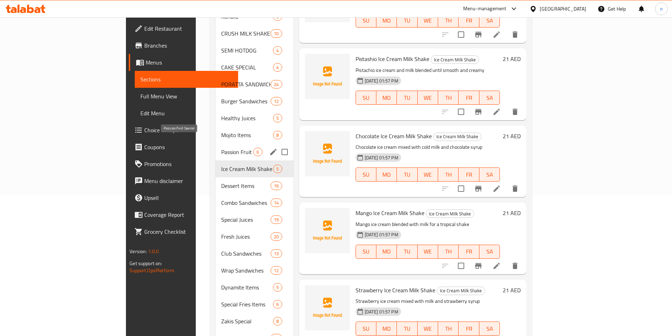
click at [221, 148] on span "Passion Fruit Special" at bounding box center [237, 152] width 32 height 8
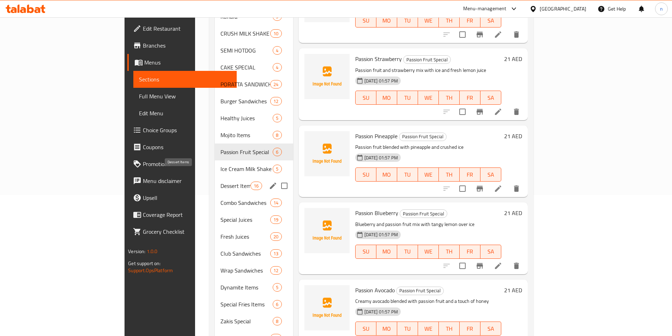
click at [221, 182] on span "Dessert Items" at bounding box center [236, 186] width 30 height 8
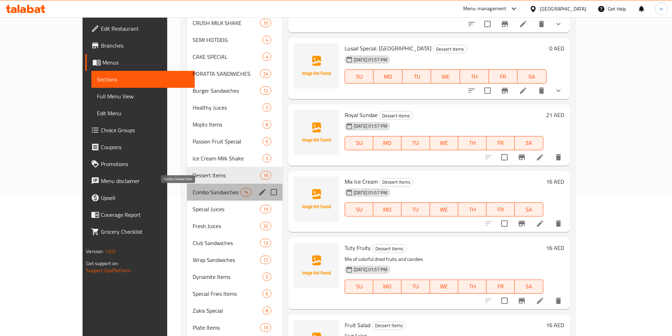
drag, startPoint x: 168, startPoint y: 194, endPoint x: 165, endPoint y: 208, distance: 14.2
click at [193, 195] on span "Combo Sandwiches" at bounding box center [217, 192] width 48 height 8
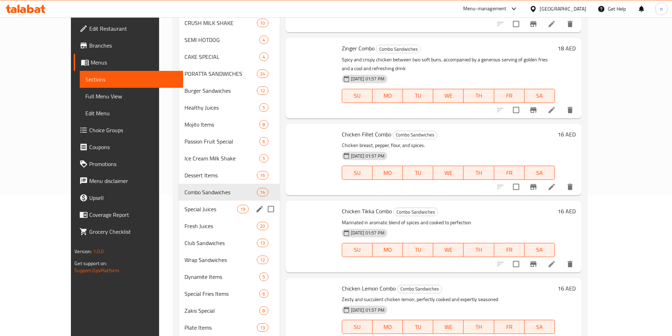
click at [185, 210] on span "Special Juices" at bounding box center [211, 209] width 53 height 8
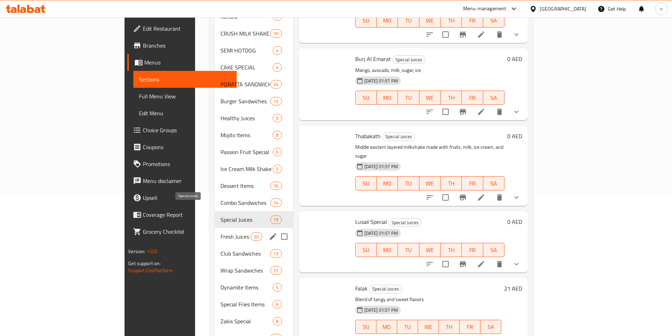
click at [221, 233] on span "Fresh Juices" at bounding box center [236, 237] width 30 height 8
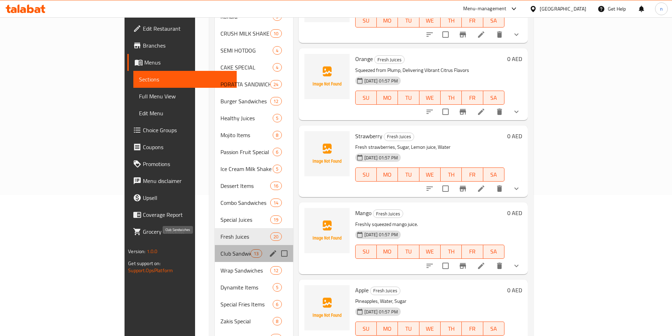
drag, startPoint x: 161, startPoint y: 241, endPoint x: 162, endPoint y: 257, distance: 15.9
click at [221, 249] on span "Club Sandwiches" at bounding box center [236, 253] width 30 height 8
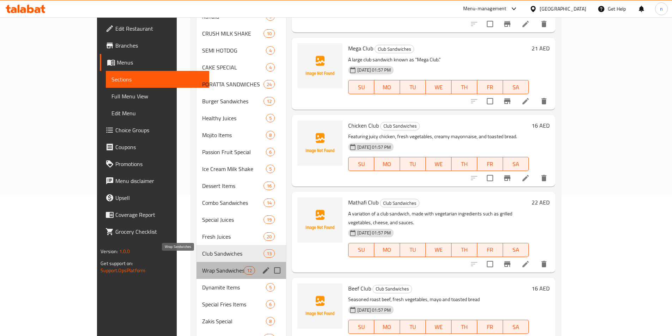
click at [202, 266] on span "Wrap Sandwiches" at bounding box center [223, 270] width 42 height 8
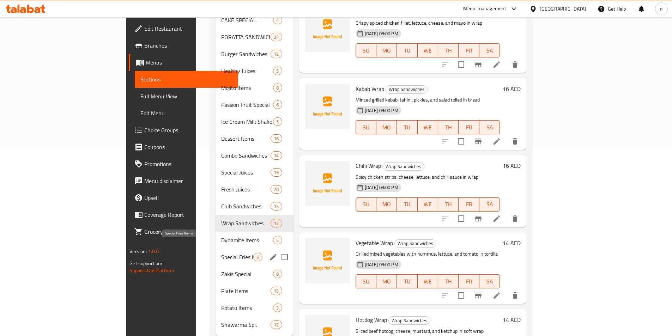
scroll to position [198, 0]
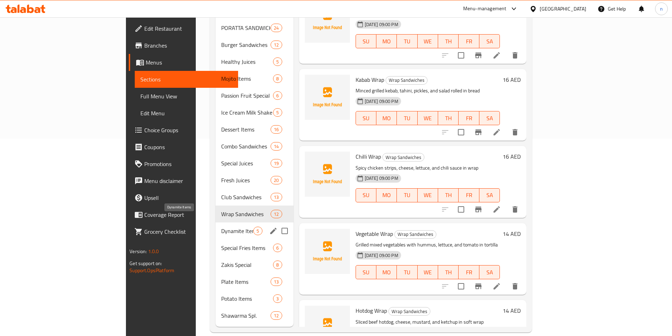
drag, startPoint x: 156, startPoint y: 223, endPoint x: 157, endPoint y: 233, distance: 10.3
click at [221, 227] on span "Dynamite Items" at bounding box center [237, 231] width 32 height 8
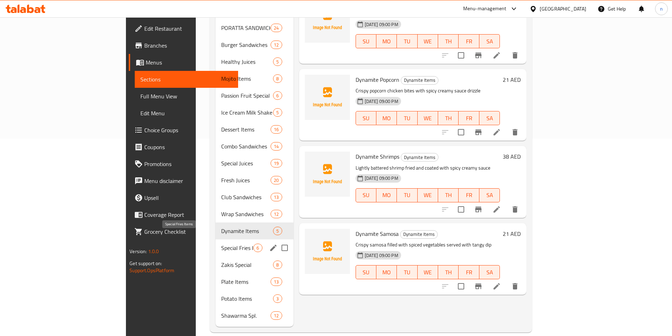
drag, startPoint x: 157, startPoint y: 234, endPoint x: 161, endPoint y: 246, distance: 12.3
click at [221, 244] on span "Special Fries Items" at bounding box center [237, 248] width 32 height 8
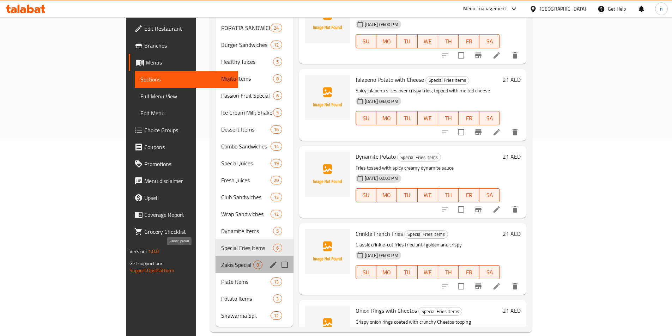
click at [221, 261] on span "Zakis Special" at bounding box center [237, 265] width 32 height 8
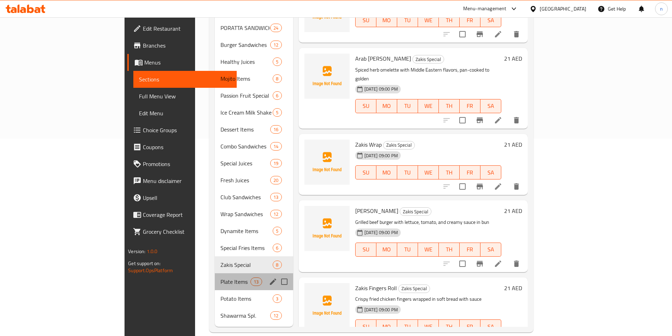
click at [215, 273] on div "Plate Items 13" at bounding box center [254, 281] width 78 height 17
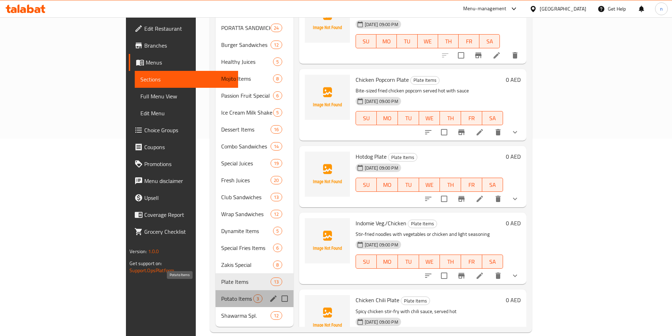
drag, startPoint x: 158, startPoint y: 285, endPoint x: 159, endPoint y: 297, distance: 12.4
click at [221, 295] on span "Potato Items" at bounding box center [237, 299] width 32 height 8
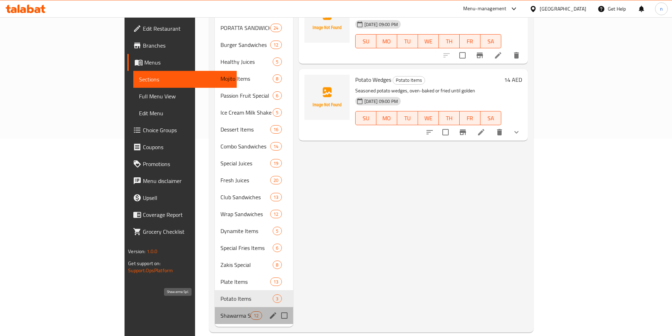
click at [221, 312] on span "Shawarma Spl." at bounding box center [236, 316] width 30 height 8
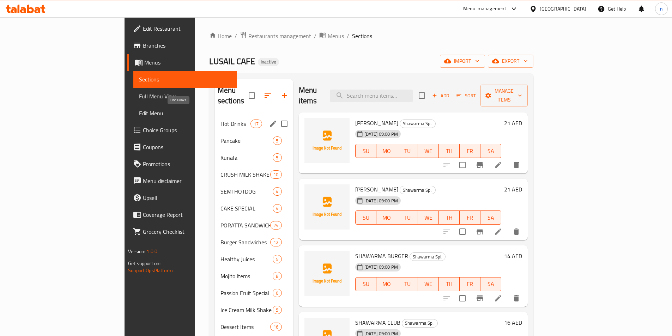
click at [221, 120] on span "Hot Drinks" at bounding box center [236, 124] width 30 height 8
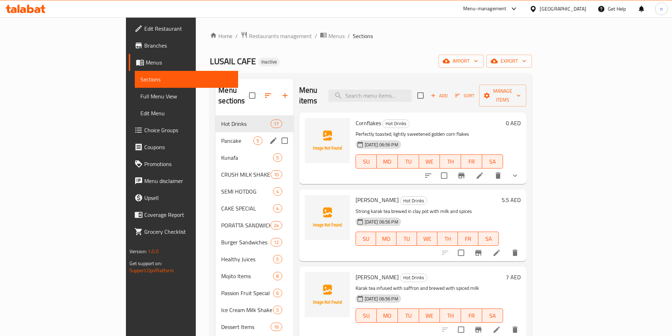
click at [216, 132] on div "Pancake 5" at bounding box center [255, 140] width 78 height 17
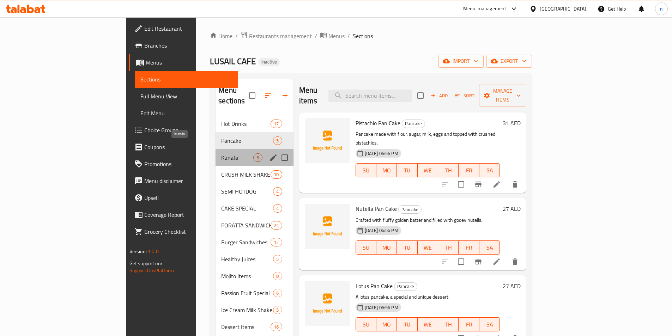
click at [221, 153] on span "Kunafa" at bounding box center [237, 157] width 32 height 8
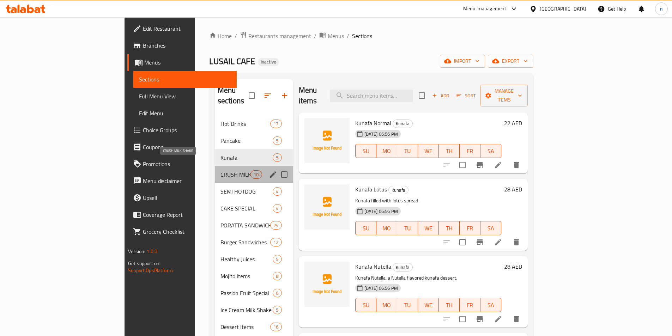
click at [221, 170] on span "CRUSH MILK SHAKE" at bounding box center [236, 174] width 30 height 8
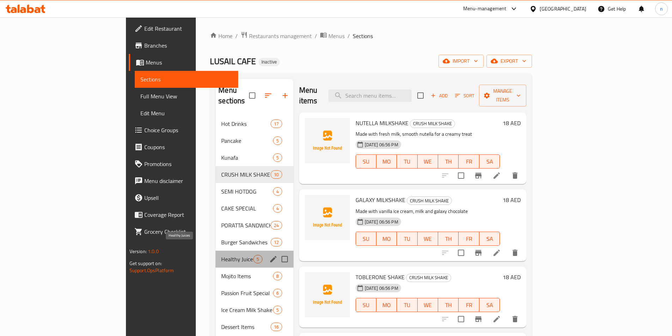
click at [221, 255] on span "Healthy Juices" at bounding box center [237, 259] width 32 height 8
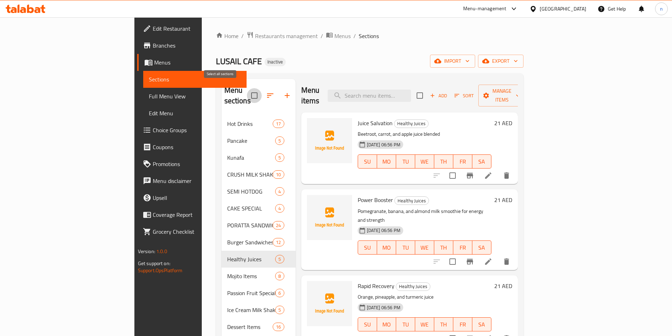
click at [247, 90] on input "checkbox" at bounding box center [254, 95] width 15 height 15
checkbox input "true"
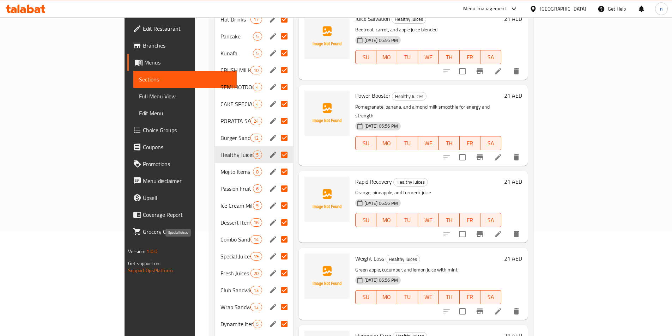
scroll to position [92, 0]
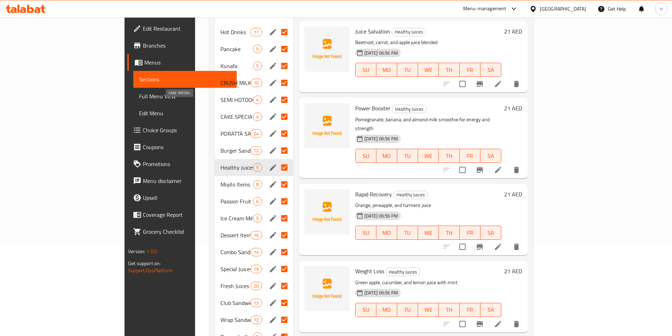
drag, startPoint x: 179, startPoint y: 141, endPoint x: 181, endPoint y: 116, distance: 25.5
click at [215, 109] on div "Hot Drinks 17 Pancake 5 Kunafa 5 CRUSH MILK SHAKE 10 SEMI HOTDOG 4 CAKE SPECIAL…" at bounding box center [254, 227] width 78 height 406
click at [221, 146] on span "Burger Sandwiches" at bounding box center [236, 150] width 30 height 8
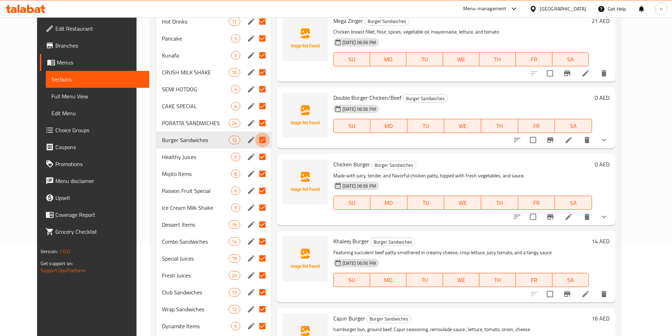
click at [255, 139] on input "Menu sections" at bounding box center [262, 140] width 15 height 15
checkbox input "false"
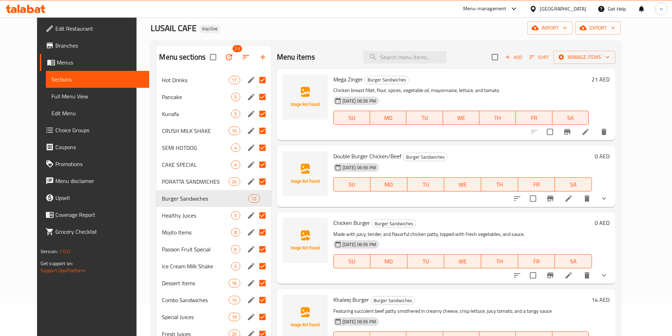
scroll to position [21, 0]
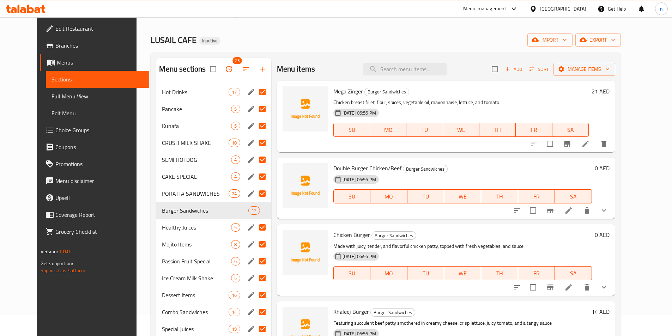
click at [255, 87] on input "Menu sections" at bounding box center [262, 92] width 15 height 15
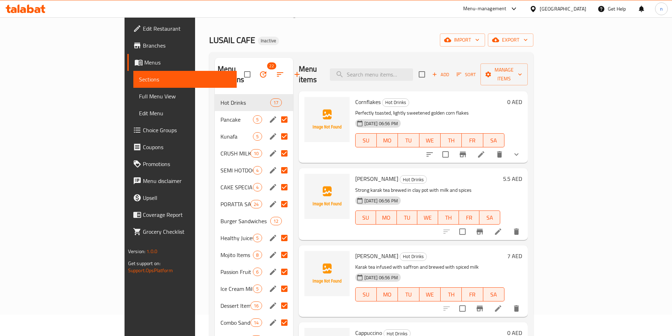
click at [277, 112] on input "Menu sections" at bounding box center [284, 119] width 15 height 15
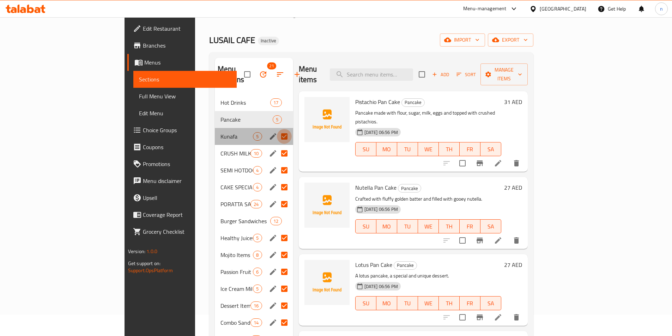
click at [277, 129] on input "Menu sections" at bounding box center [284, 136] width 15 height 15
checkbox input "false"
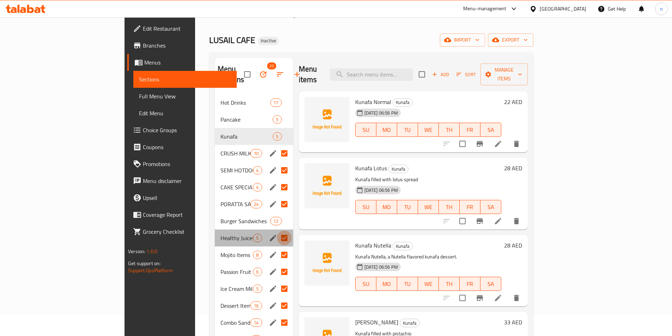
click at [277, 231] on input "Menu sections" at bounding box center [284, 238] width 15 height 15
checkbox input "false"
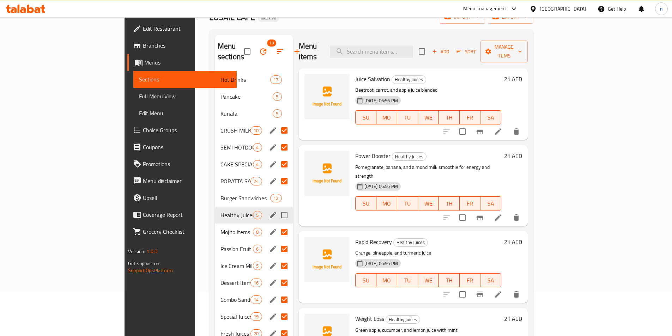
scroll to position [56, 0]
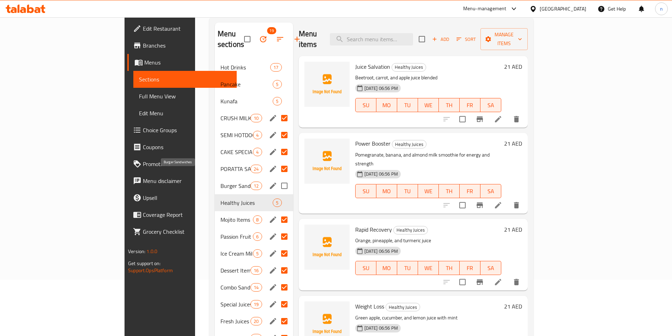
click at [221, 182] on span "Burger Sandwiches" at bounding box center [236, 186] width 30 height 8
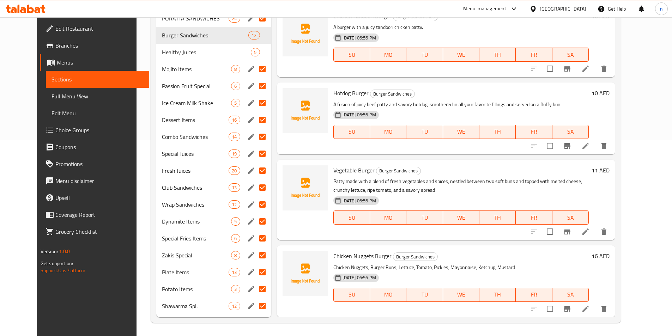
scroll to position [198, 0]
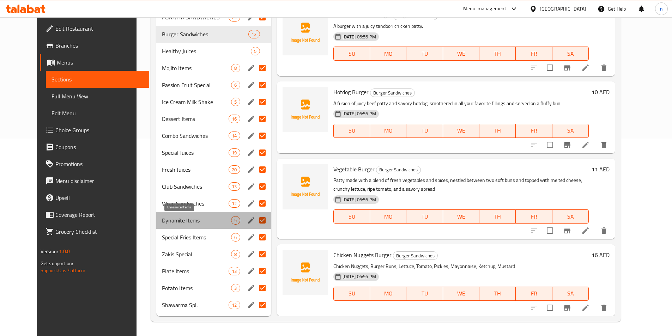
click at [163, 224] on span "Dynamite Items" at bounding box center [196, 220] width 69 height 8
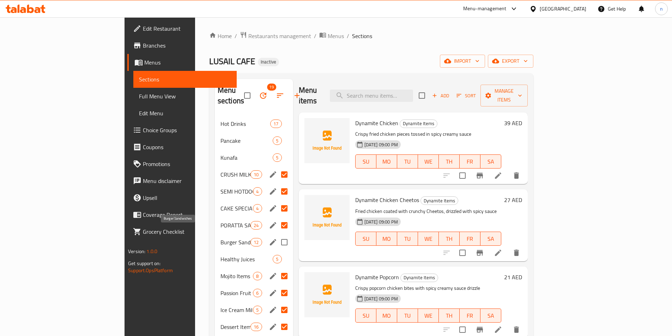
click at [221, 238] on span "Burger Sandwiches" at bounding box center [236, 242] width 30 height 8
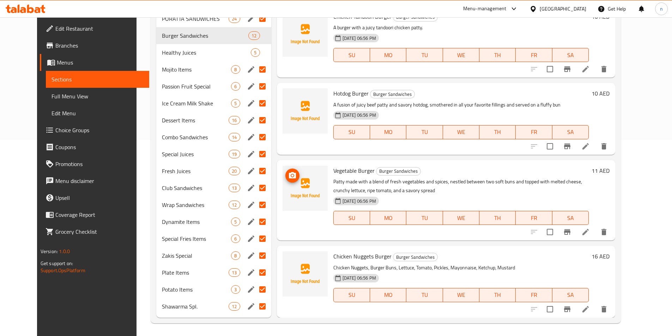
scroll to position [198, 0]
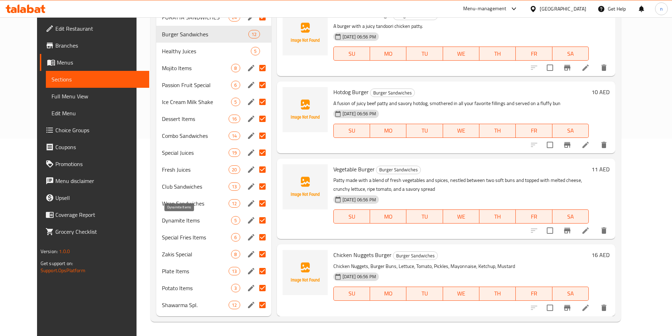
click at [170, 223] on span "Dynamite Items" at bounding box center [196, 220] width 69 height 8
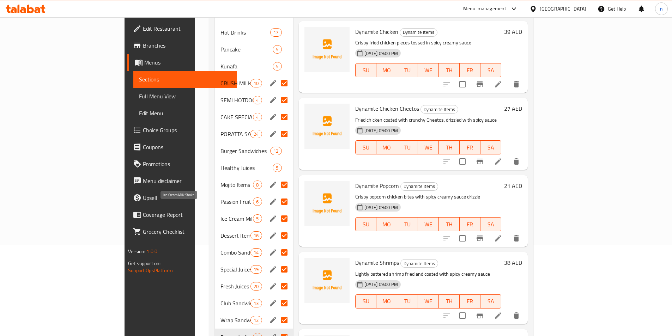
scroll to position [92, 0]
click at [221, 231] on span "Dessert Items" at bounding box center [236, 235] width 30 height 8
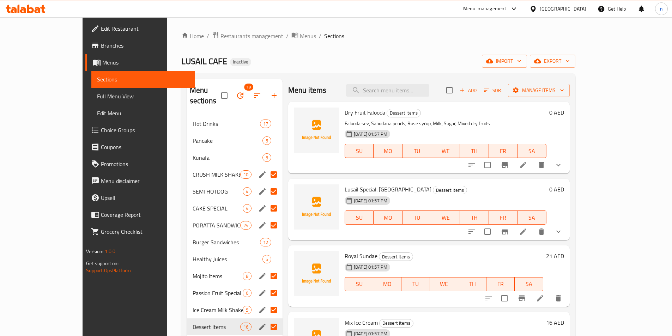
scroll to position [35, 0]
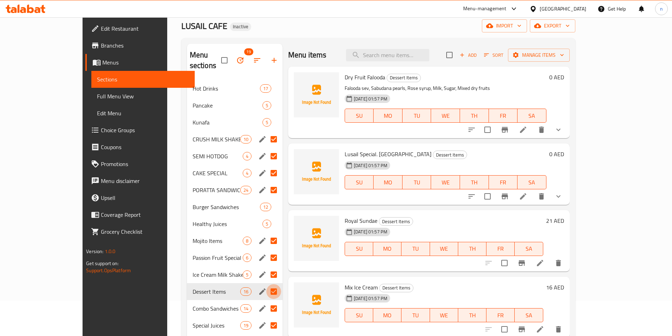
click at [266, 284] on input "Menu sections" at bounding box center [273, 291] width 15 height 15
checkbox input "false"
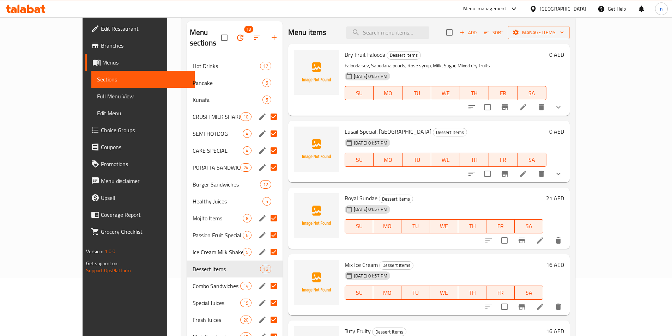
scroll to position [71, 0]
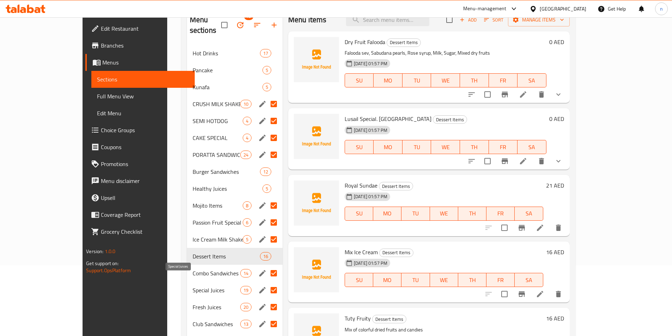
drag, startPoint x: 171, startPoint y: 280, endPoint x: 177, endPoint y: 277, distance: 7.1
click at [193, 286] on span "Special Juices" at bounding box center [217, 290] width 48 height 8
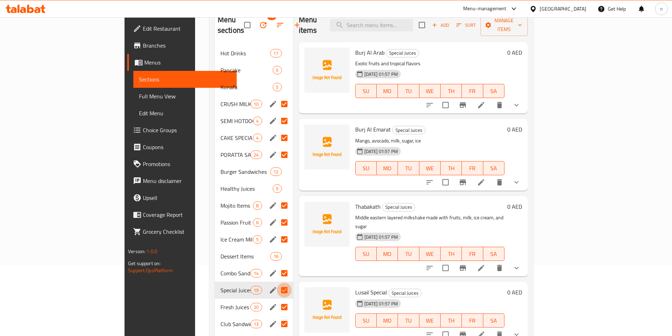
click at [277, 283] on input "Menu sections" at bounding box center [284, 290] width 15 height 15
checkbox input "false"
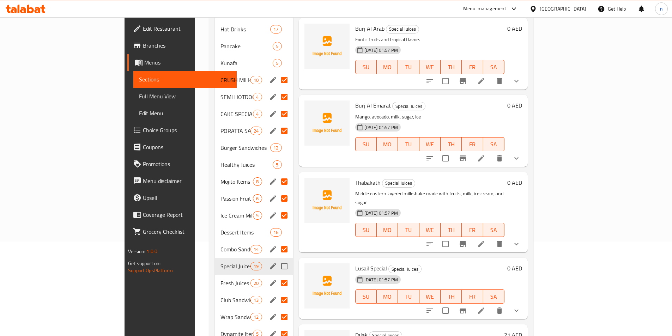
scroll to position [106, 0]
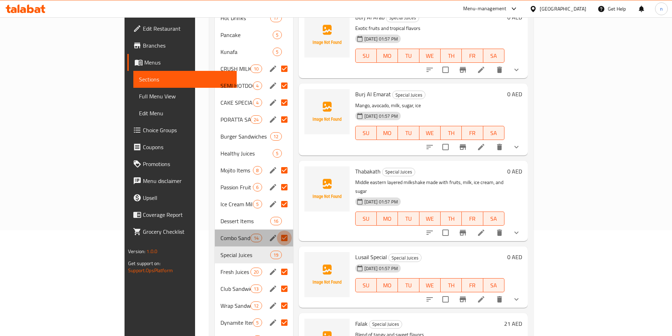
click at [277, 231] on input "Menu sections" at bounding box center [284, 238] width 15 height 15
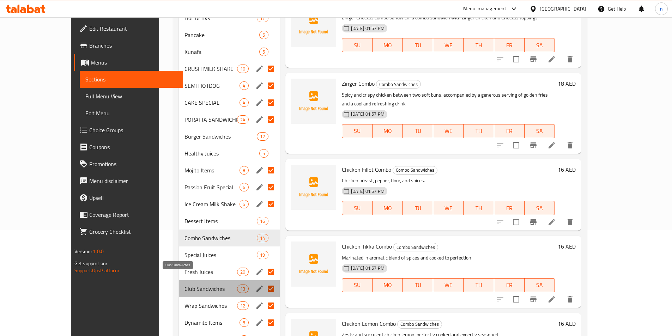
click at [185, 285] on span "Club Sandwiches" at bounding box center [211, 289] width 53 height 8
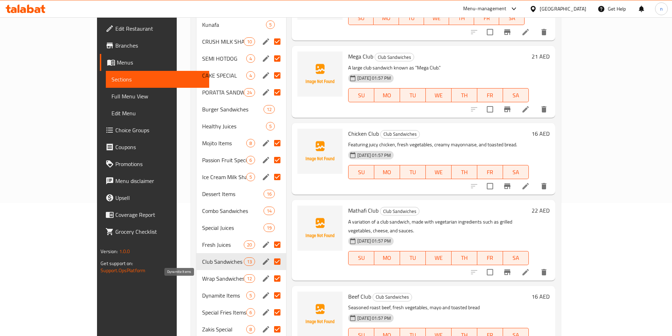
scroll to position [141, 0]
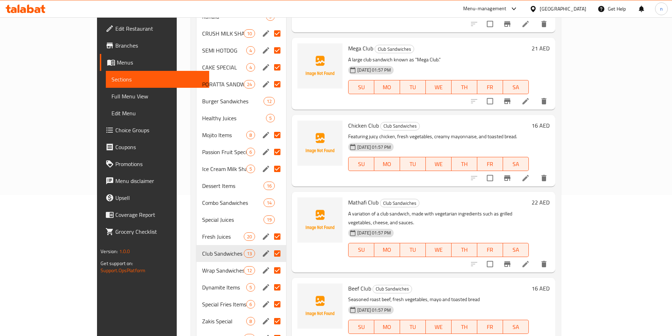
click at [270, 246] on input "Menu sections" at bounding box center [277, 253] width 15 height 15
checkbox input "false"
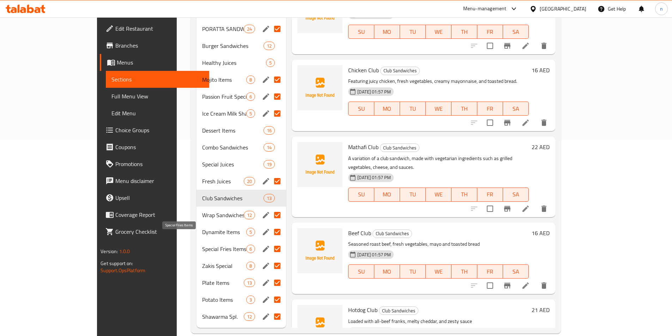
scroll to position [198, 0]
click at [202, 176] on span "Fresh Juices" at bounding box center [223, 180] width 42 height 8
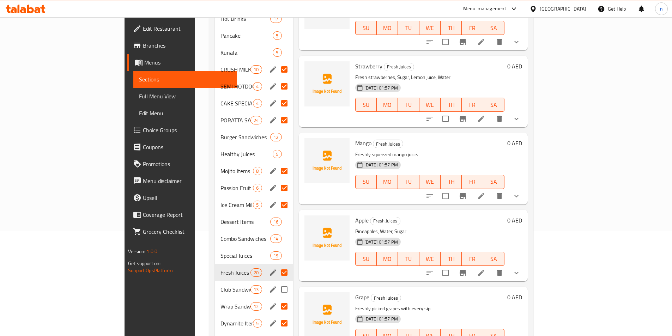
scroll to position [141, 0]
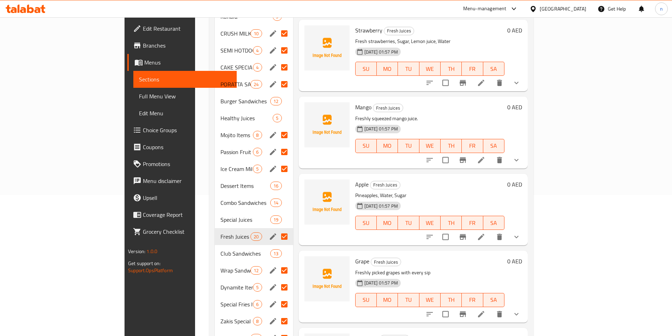
click at [277, 229] on input "Menu sections" at bounding box center [284, 236] width 15 height 15
checkbox input "false"
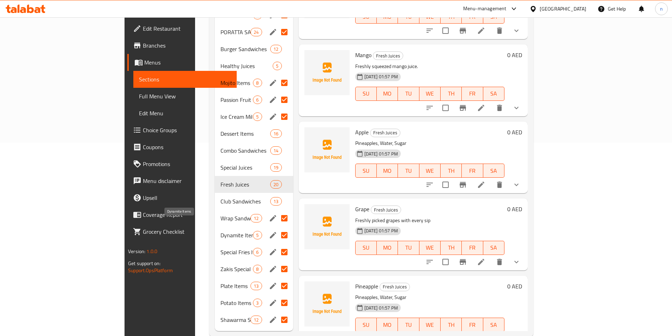
scroll to position [198, 0]
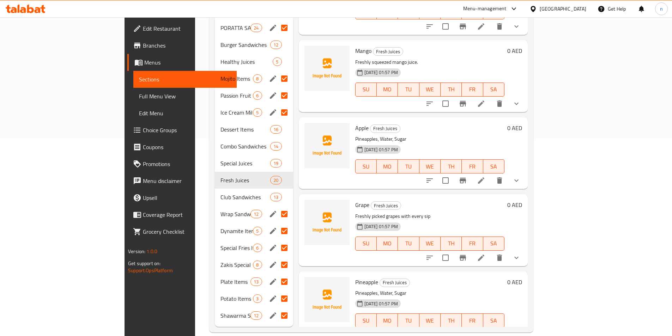
click at [277, 241] on input "Menu sections" at bounding box center [284, 248] width 15 height 15
checkbox input "false"
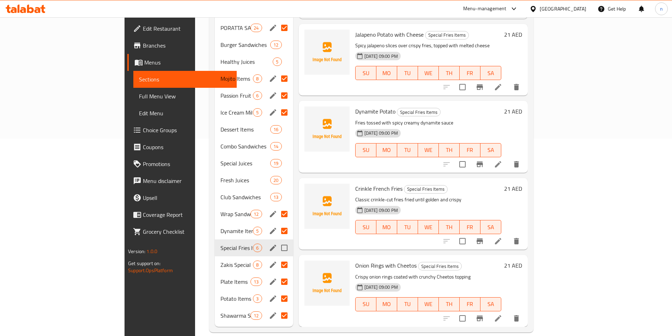
scroll to position [45, 0]
click at [277, 207] on input "Menu sections" at bounding box center [284, 214] width 15 height 15
checkbox input "false"
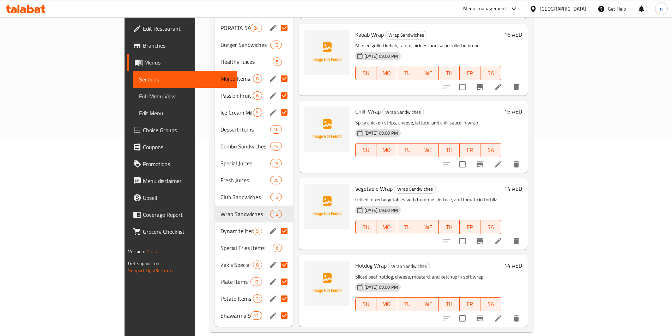
click at [277, 275] on input "Menu sections" at bounding box center [284, 282] width 15 height 15
checkbox input "false"
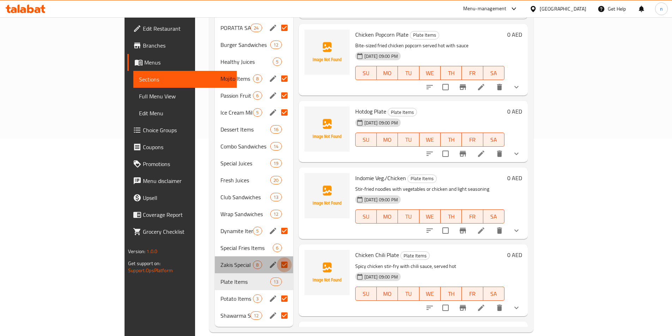
click at [277, 258] on input "Menu sections" at bounding box center [284, 265] width 15 height 15
checkbox input "false"
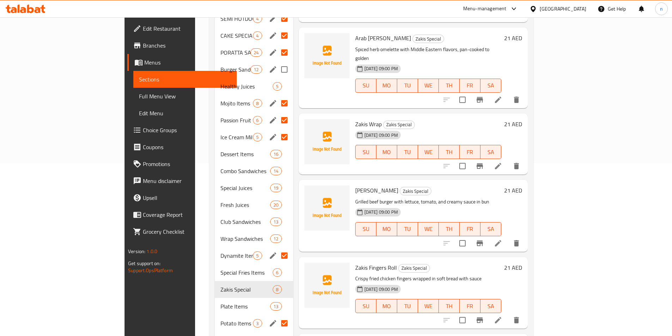
scroll to position [198, 0]
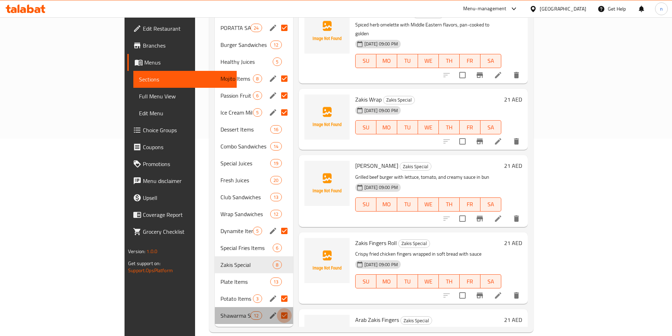
click at [277, 308] on input "Menu sections" at bounding box center [284, 315] width 15 height 15
checkbox input "false"
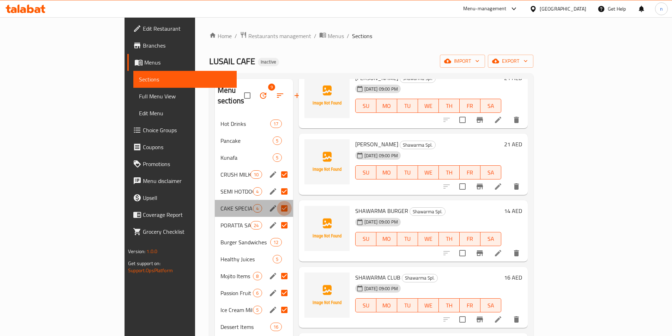
click at [277, 201] on input "Menu sections" at bounding box center [284, 208] width 15 height 15
checkbox input "false"
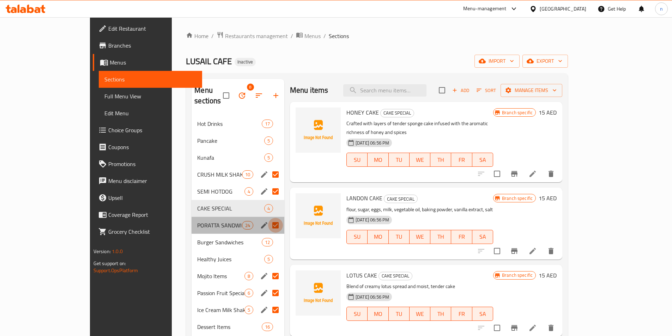
click at [268, 218] on input "Menu sections" at bounding box center [275, 225] width 15 height 15
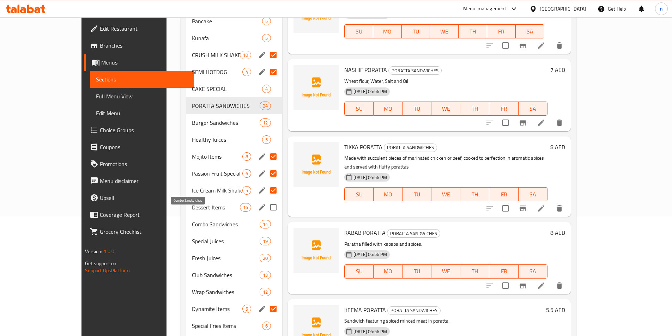
scroll to position [56, 0]
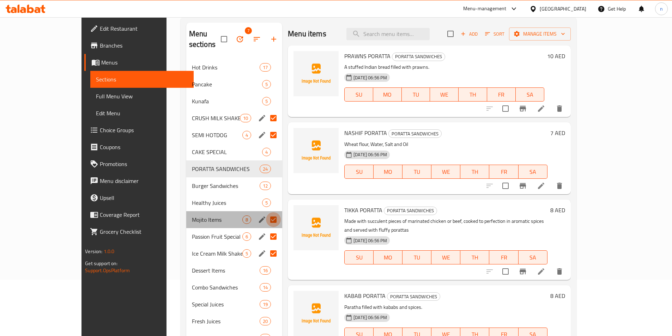
click at [266, 212] on input "Menu sections" at bounding box center [273, 219] width 15 height 15
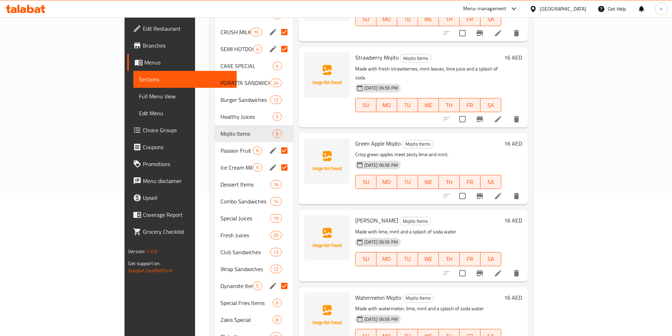
scroll to position [56, 0]
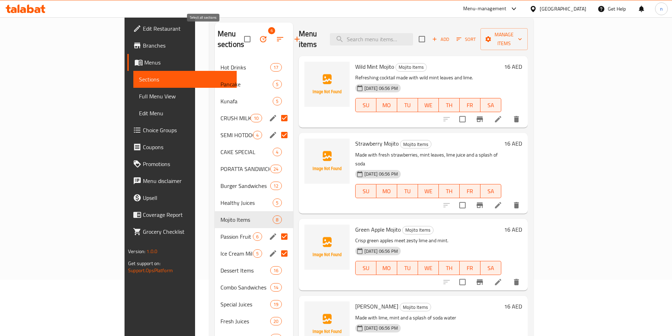
click at [240, 34] on input "checkbox" at bounding box center [247, 39] width 15 height 15
checkbox input "true"
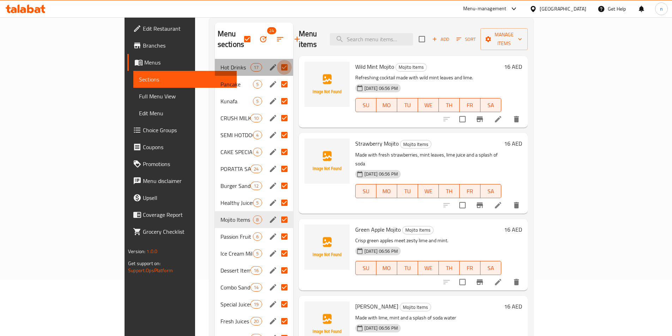
click at [277, 60] on input "Menu sections" at bounding box center [284, 67] width 15 height 15
checkbox input "false"
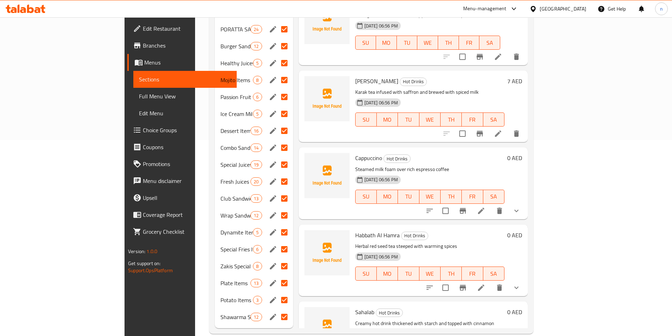
scroll to position [198, 0]
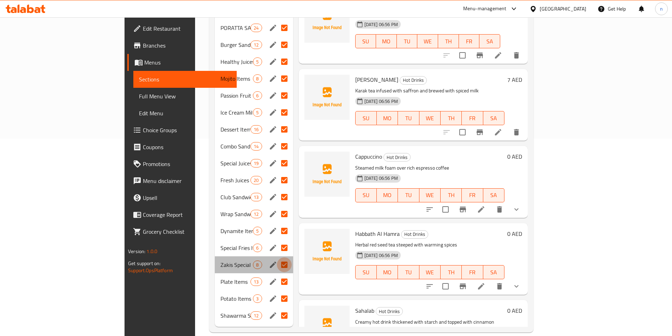
click at [277, 258] on input "Menu sections" at bounding box center [284, 265] width 15 height 15
checkbox input "false"
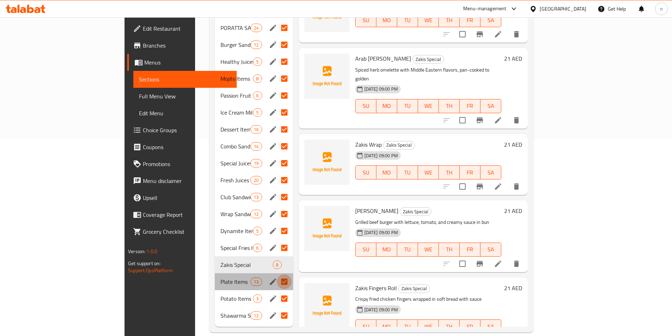
click at [277, 275] on input "Menu sections" at bounding box center [284, 282] width 15 height 15
checkbox input "false"
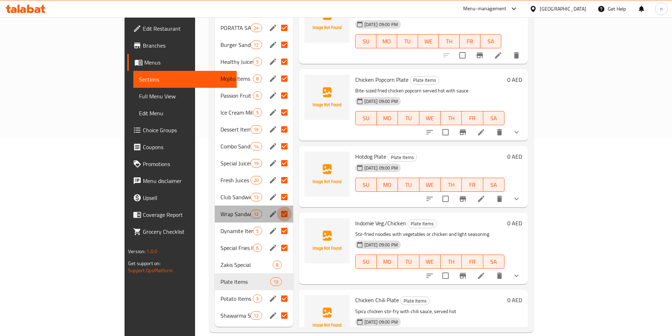
click at [277, 207] on input "Menu sections" at bounding box center [284, 214] width 15 height 15
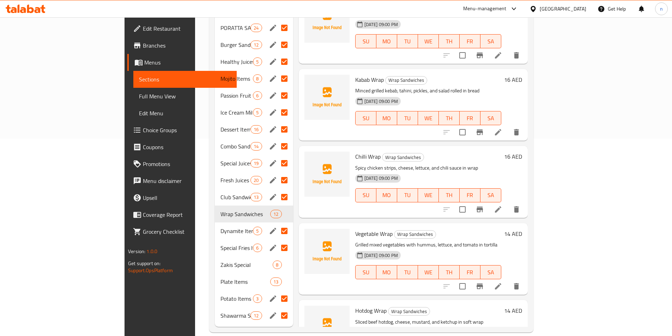
click at [277, 241] on input "Menu sections" at bounding box center [284, 248] width 15 height 15
checkbox input "false"
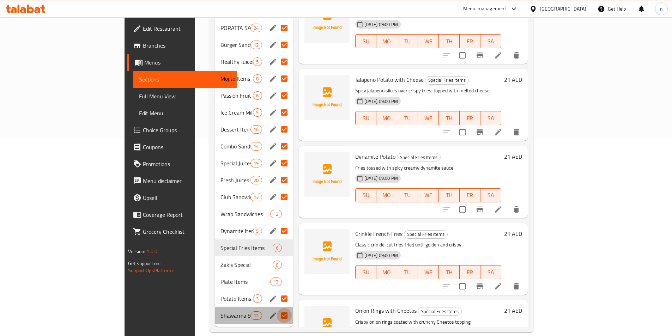
click at [277, 308] on input "Menu sections" at bounding box center [284, 315] width 15 height 15
checkbox input "false"
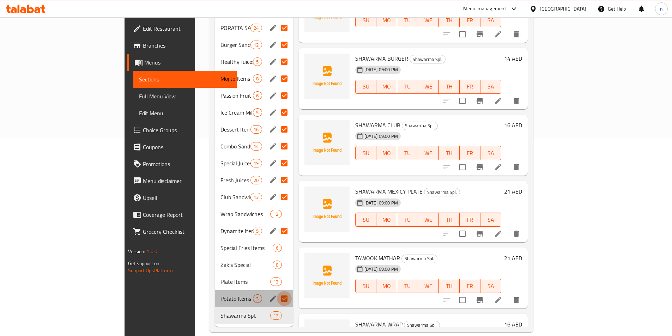
click at [277, 291] on input "Menu sections" at bounding box center [284, 298] width 15 height 15
checkbox input "false"
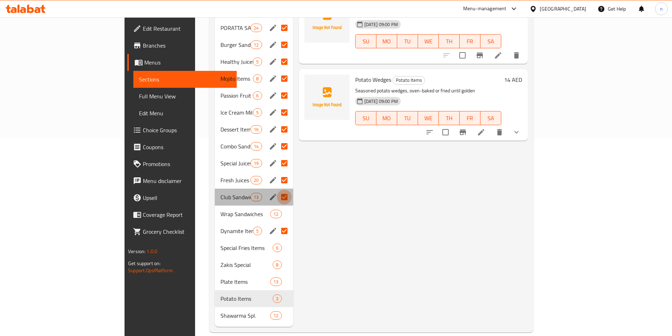
drag, startPoint x: 643, startPoint y: 2, endPoint x: 251, endPoint y: 188, distance: 434.2
click at [277, 190] on input "Menu sections" at bounding box center [284, 197] width 15 height 15
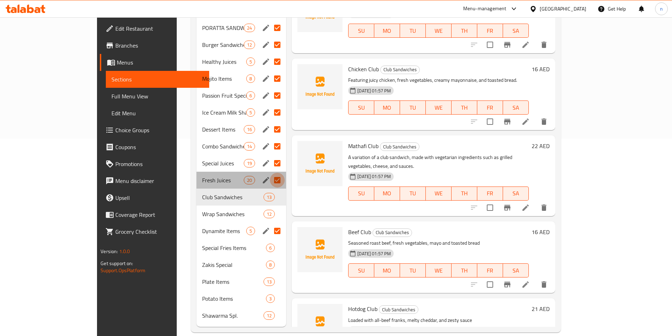
click at [270, 173] on input "Menu sections" at bounding box center [277, 180] width 15 height 15
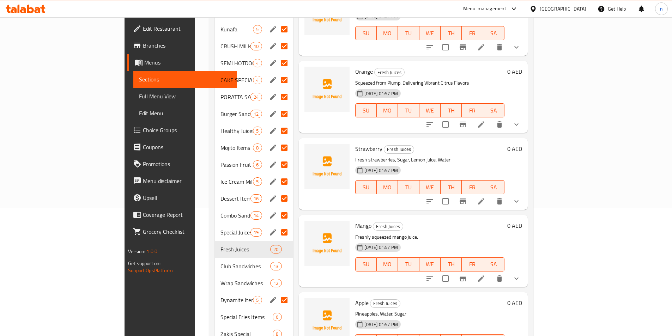
scroll to position [141, 0]
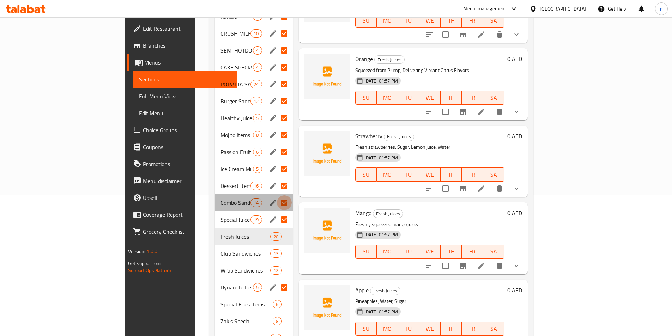
click at [277, 195] on input "Menu sections" at bounding box center [284, 202] width 15 height 15
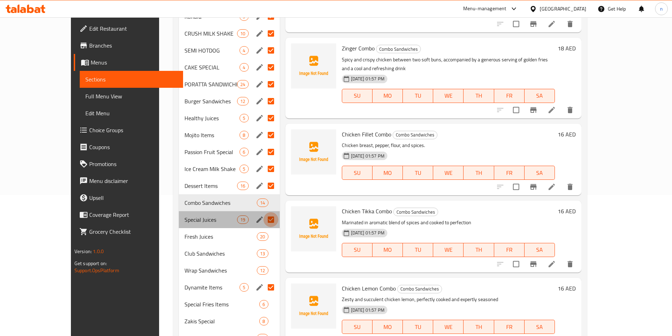
click at [264, 212] on input "Menu sections" at bounding box center [271, 219] width 15 height 15
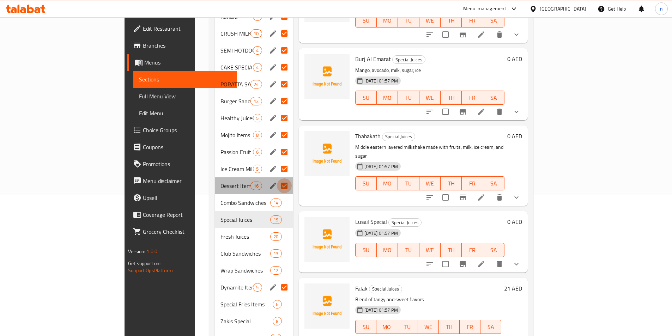
click at [277, 179] on input "Menu sections" at bounding box center [284, 186] width 15 height 15
checkbox input "false"
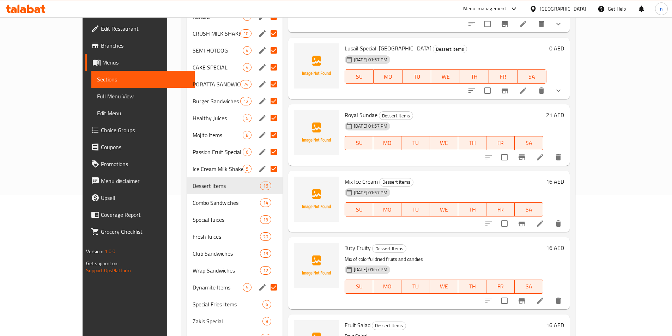
click at [266, 94] on input "Menu sections" at bounding box center [273, 101] width 15 height 15
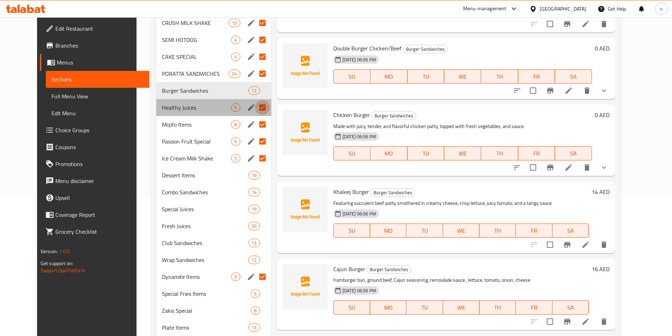
click at [255, 106] on input "Menu sections" at bounding box center [262, 107] width 15 height 15
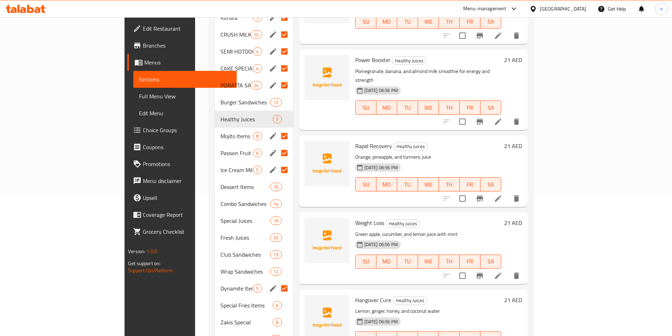
scroll to position [141, 0]
click at [277, 77] on input "Menu sections" at bounding box center [284, 84] width 15 height 15
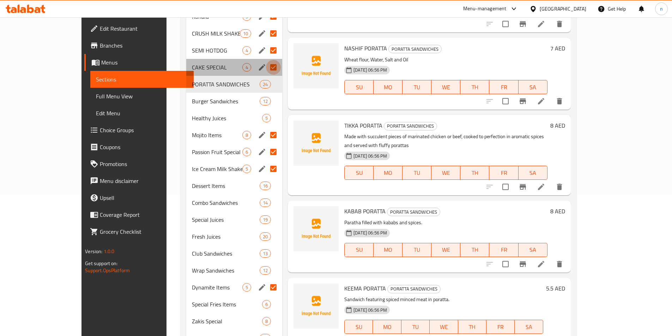
click at [266, 60] on input "Menu sections" at bounding box center [273, 67] width 15 height 15
checkbox input "false"
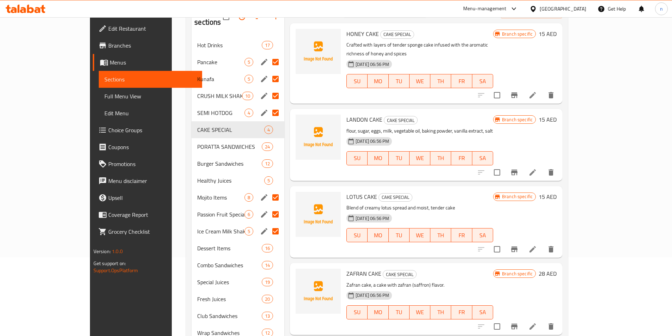
scroll to position [71, 0]
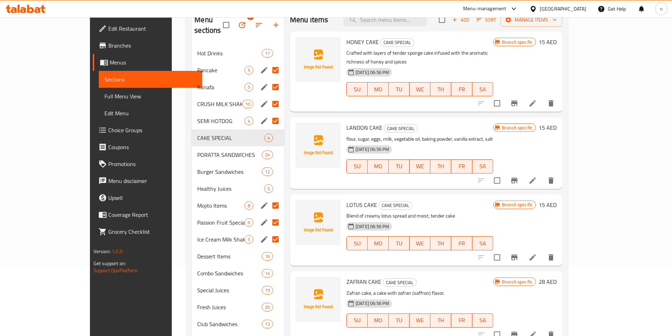
click at [268, 63] on input "Menu sections" at bounding box center [275, 70] width 15 height 15
checkbox input "false"
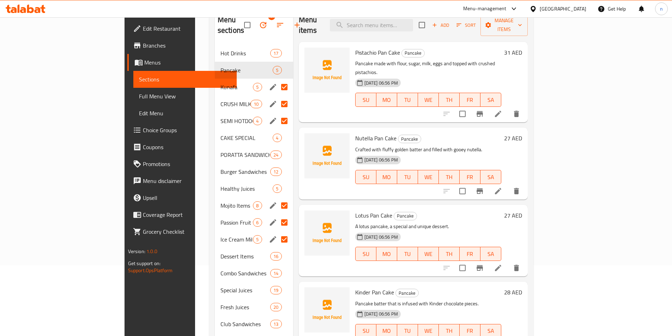
click at [277, 80] on input "Menu sections" at bounding box center [284, 87] width 15 height 15
checkbox input "false"
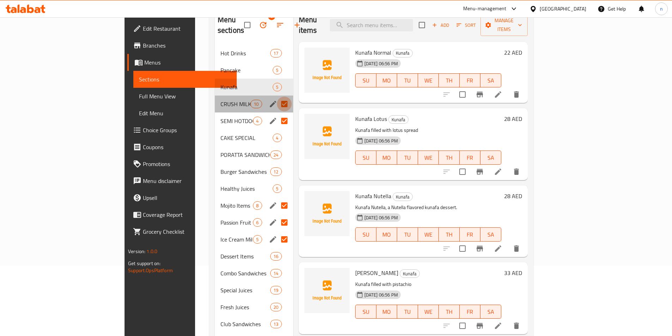
click at [277, 97] on input "Menu sections" at bounding box center [284, 104] width 15 height 15
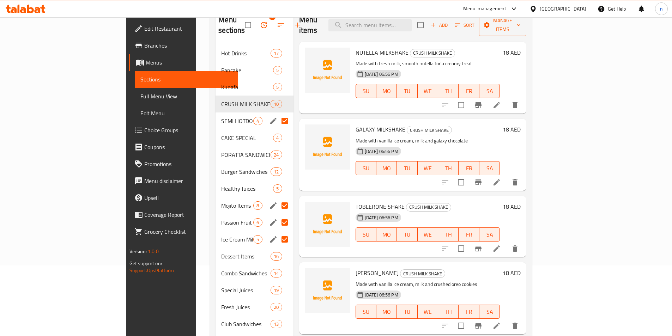
click at [277, 198] on input "Menu sections" at bounding box center [284, 205] width 15 height 15
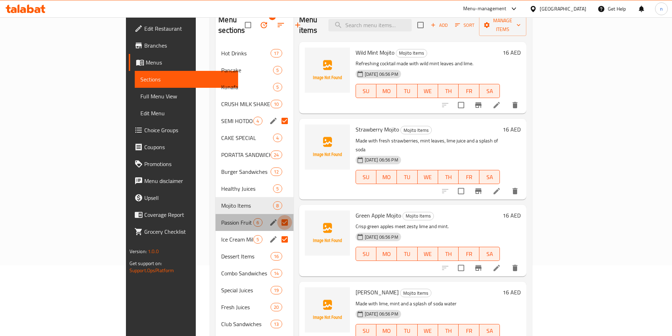
click at [277, 215] on input "Menu sections" at bounding box center [284, 222] width 15 height 15
checkbox input "false"
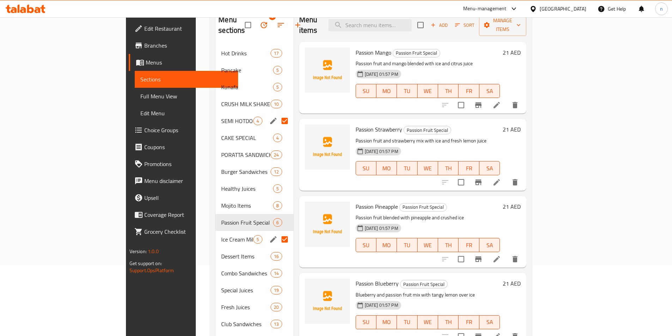
drag, startPoint x: 255, startPoint y: 228, endPoint x: 251, endPoint y: 228, distance: 3.9
click at [277, 232] on input "Menu sections" at bounding box center [284, 239] width 15 height 15
checkbox input "false"
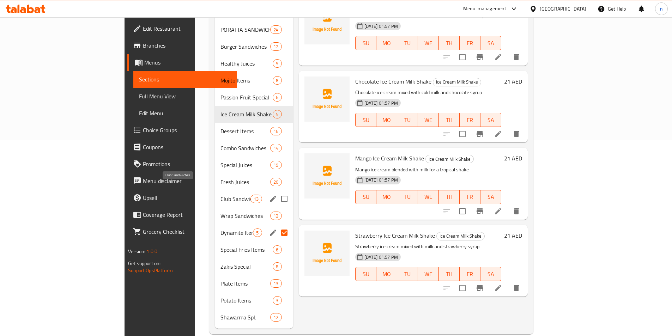
scroll to position [198, 0]
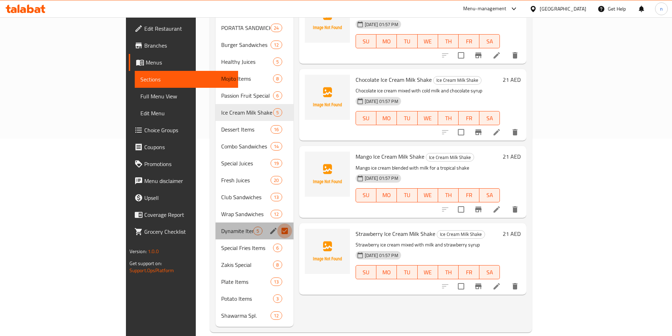
click at [277, 224] on input "Menu sections" at bounding box center [284, 231] width 15 height 15
checkbox input "false"
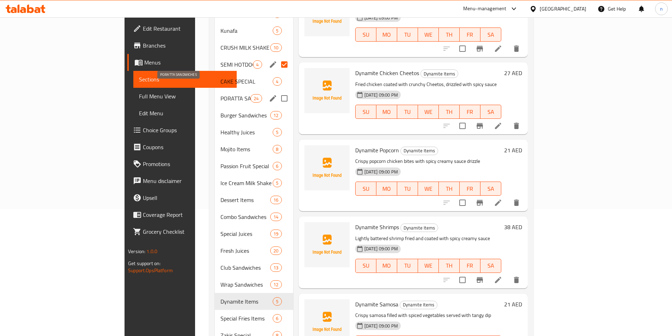
scroll to position [92, 0]
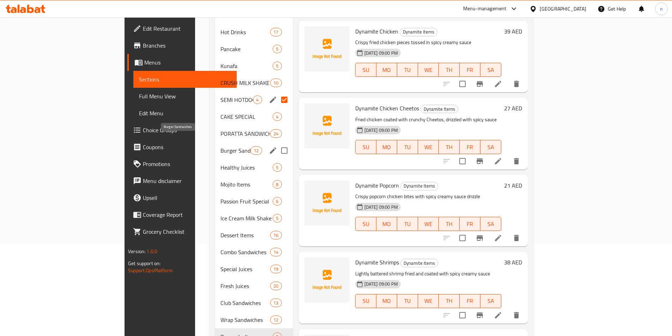
drag, startPoint x: 169, startPoint y: 141, endPoint x: 188, endPoint y: 156, distance: 24.4
click at [221, 146] on span "Burger Sandwiches" at bounding box center [236, 150] width 30 height 8
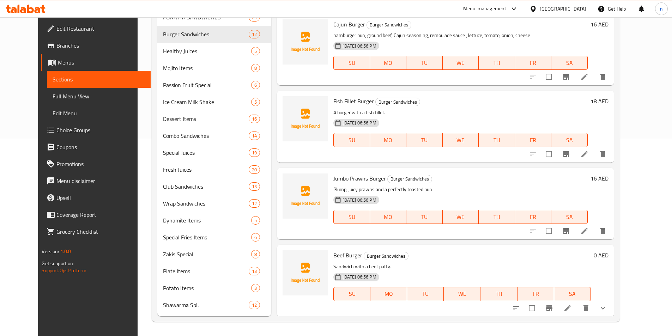
scroll to position [224, 0]
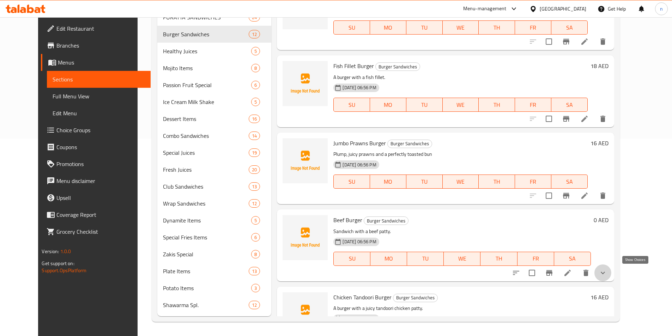
click at [607, 271] on icon "show more" at bounding box center [603, 273] width 8 height 8
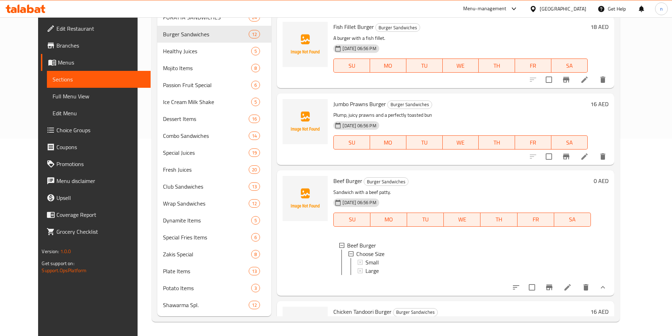
scroll to position [212, 0]
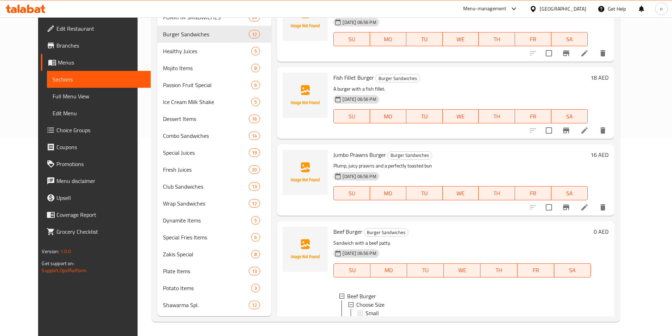
click at [74, 94] on span "Full Menu View" at bounding box center [99, 96] width 92 height 8
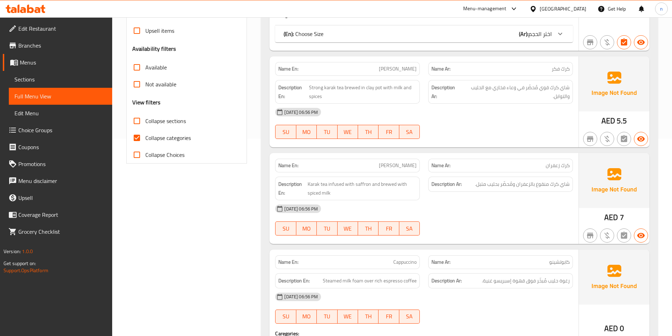
click at [458, 69] on p "Name Ar: كرك فكر" at bounding box center [501, 68] width 138 height 7
